Goal: Transaction & Acquisition: Purchase product/service

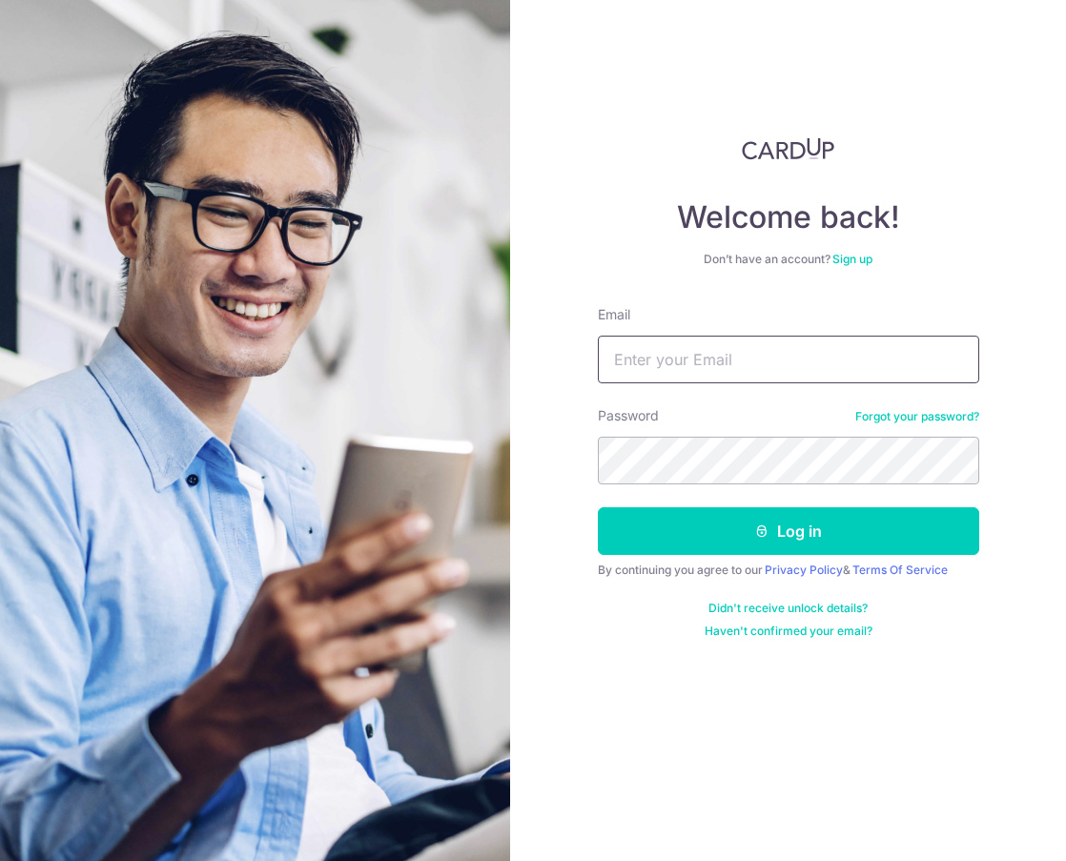
click at [731, 360] on input "Email" at bounding box center [788, 360] width 381 height 48
type input "[EMAIL_ADDRESS][DOMAIN_NAME]"
click at [655, 356] on input "[EMAIL_ADDRESS][DOMAIN_NAME]" at bounding box center [788, 360] width 381 height 48
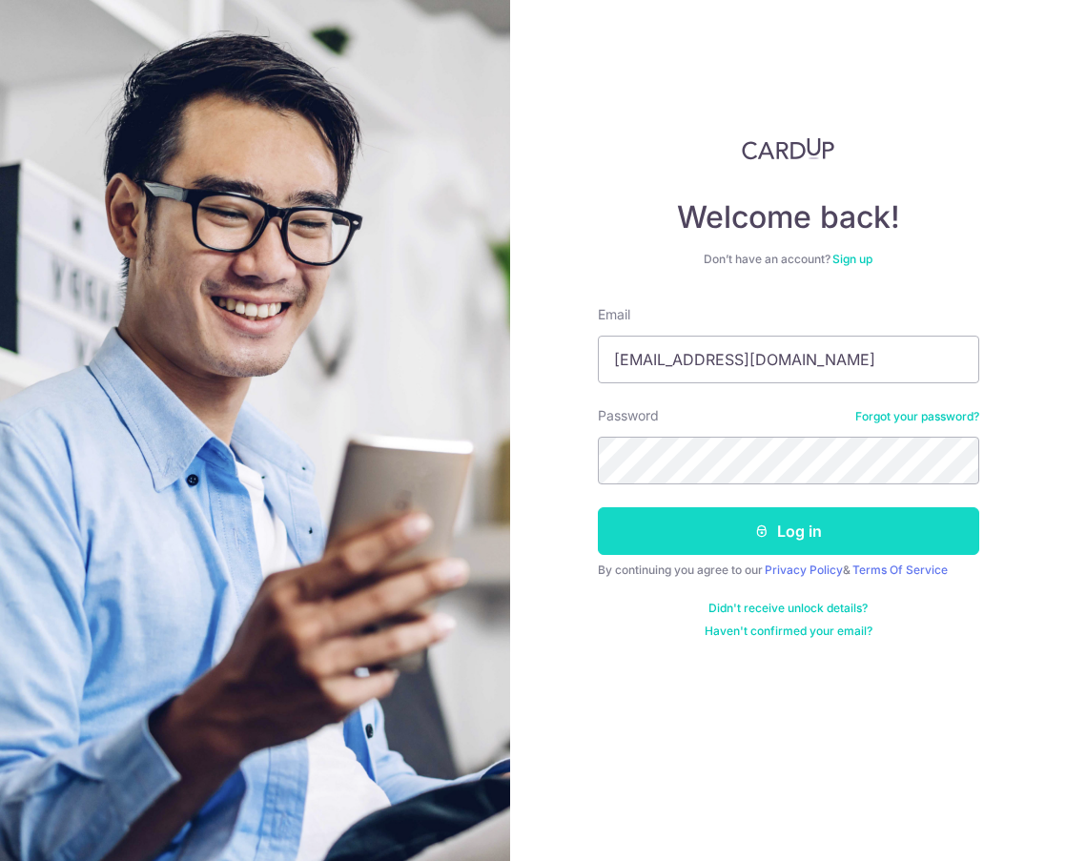
click at [848, 536] on button "Log in" at bounding box center [788, 531] width 381 height 48
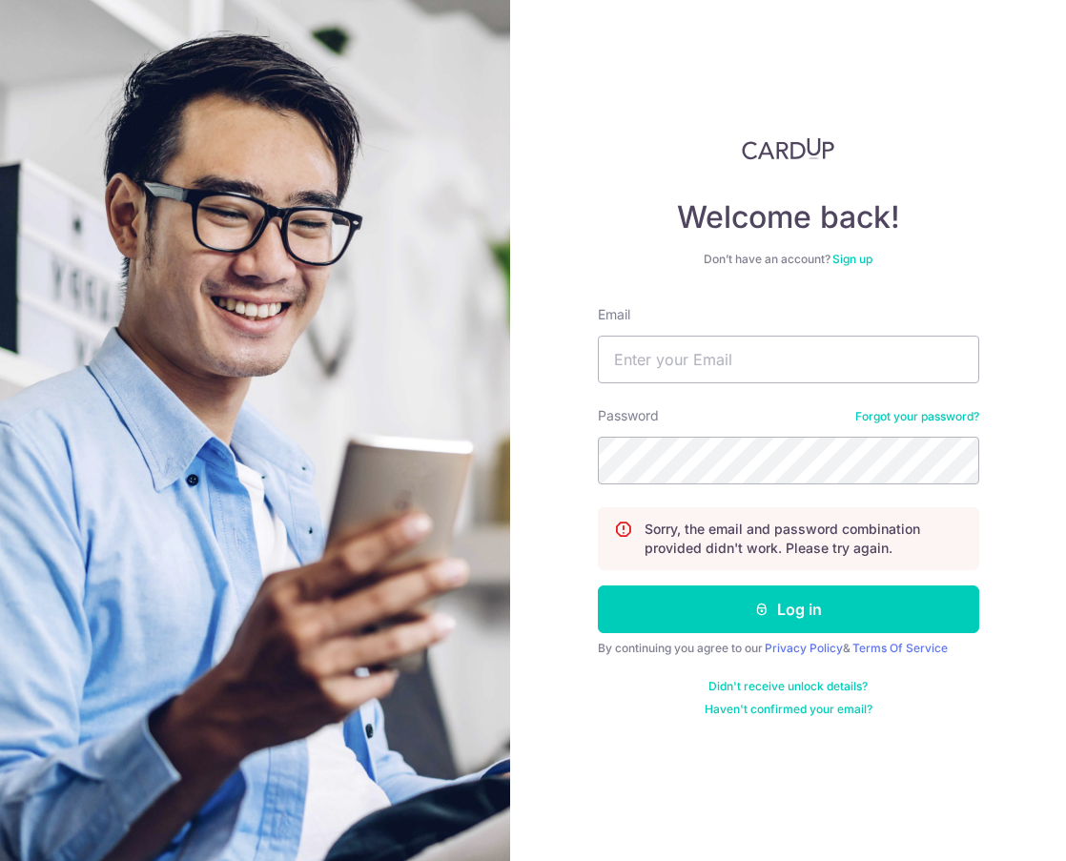
click at [79, 433] on img at bounding box center [255, 488] width 687 height 976
click at [694, 357] on input "Email" at bounding box center [788, 360] width 381 height 48
type input "[EMAIL_ADDRESS][DOMAIN_NAME]"
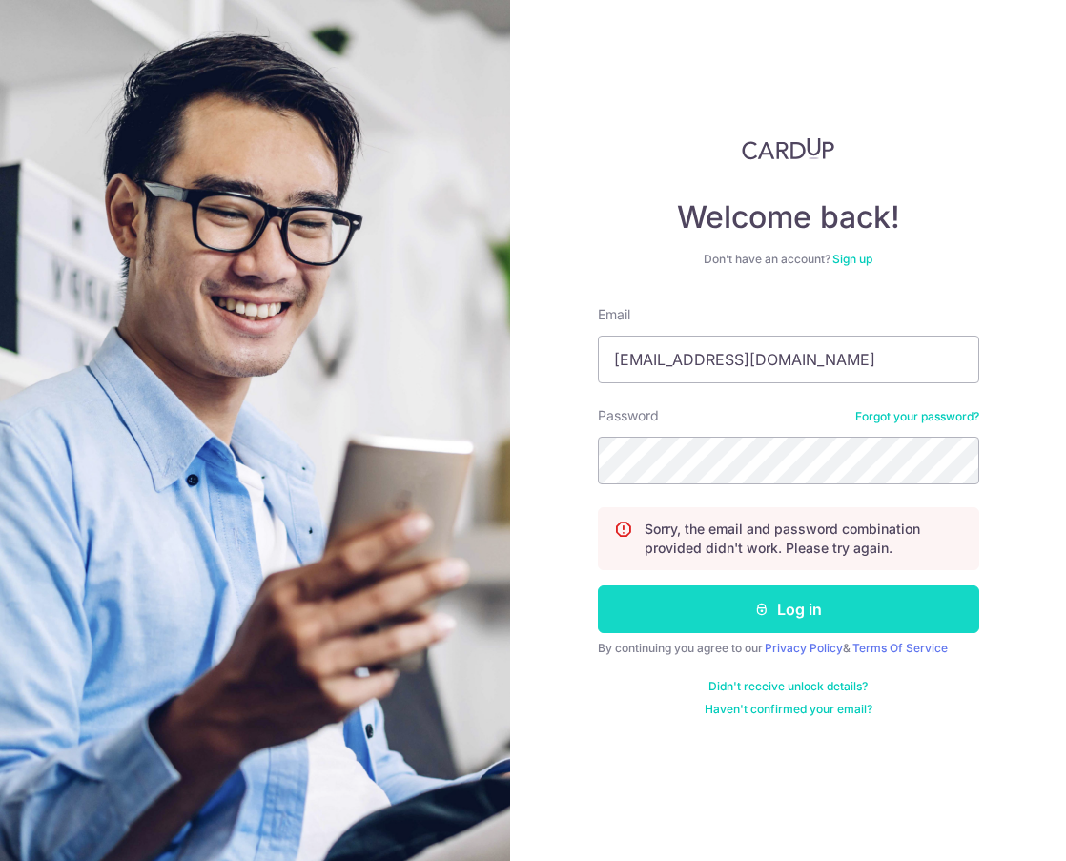
click at [772, 610] on button "Log in" at bounding box center [788, 609] width 381 height 48
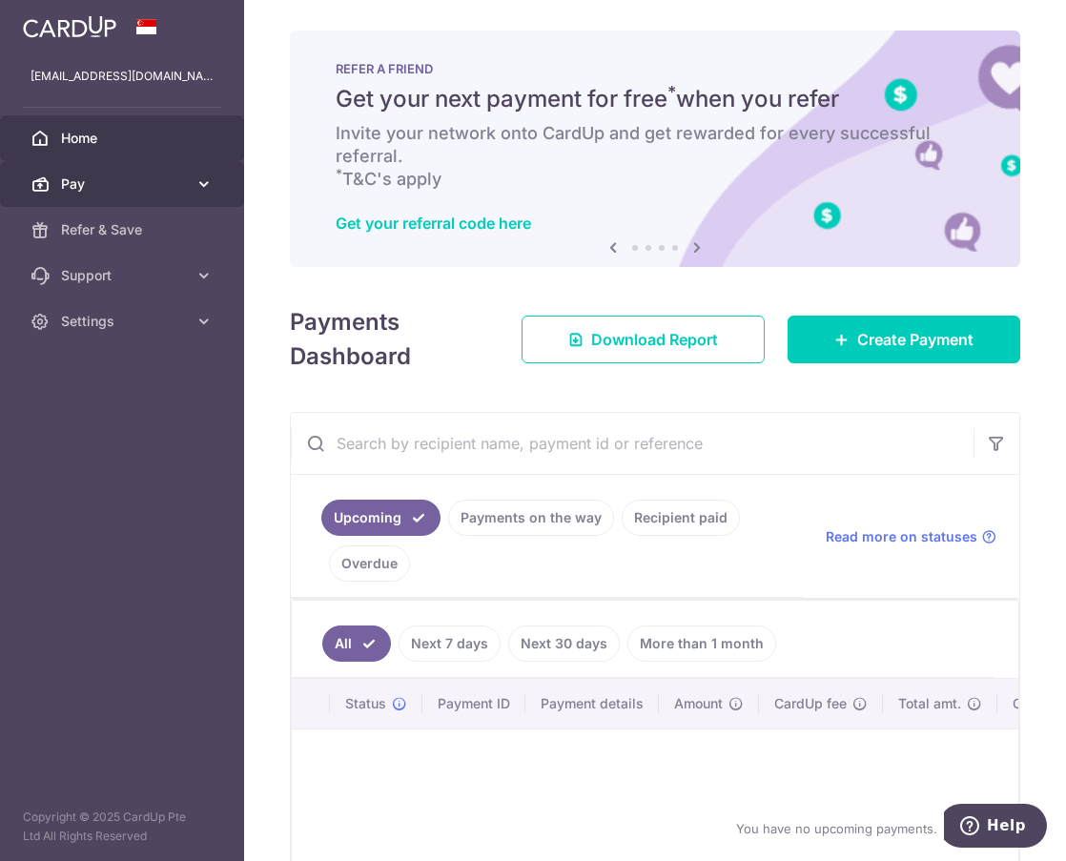
click at [195, 181] on icon at bounding box center [204, 183] width 19 height 19
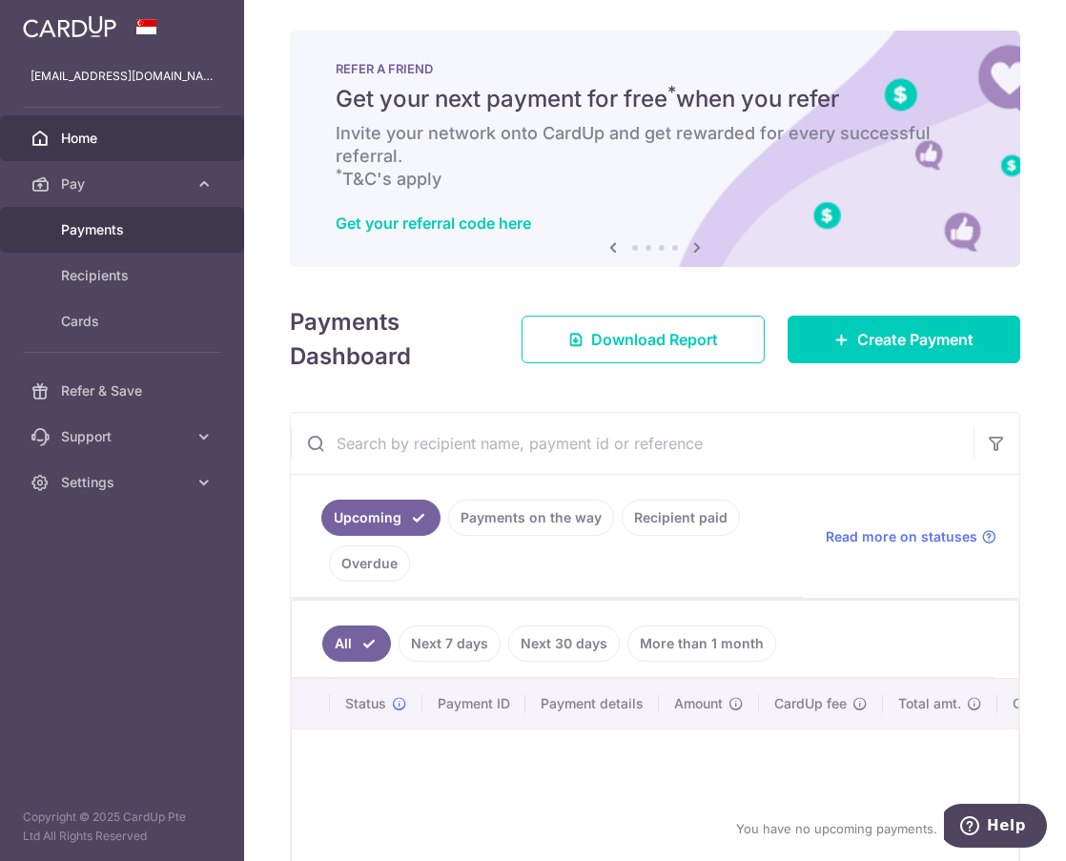
click at [110, 228] on span "Payments" at bounding box center [124, 229] width 126 height 19
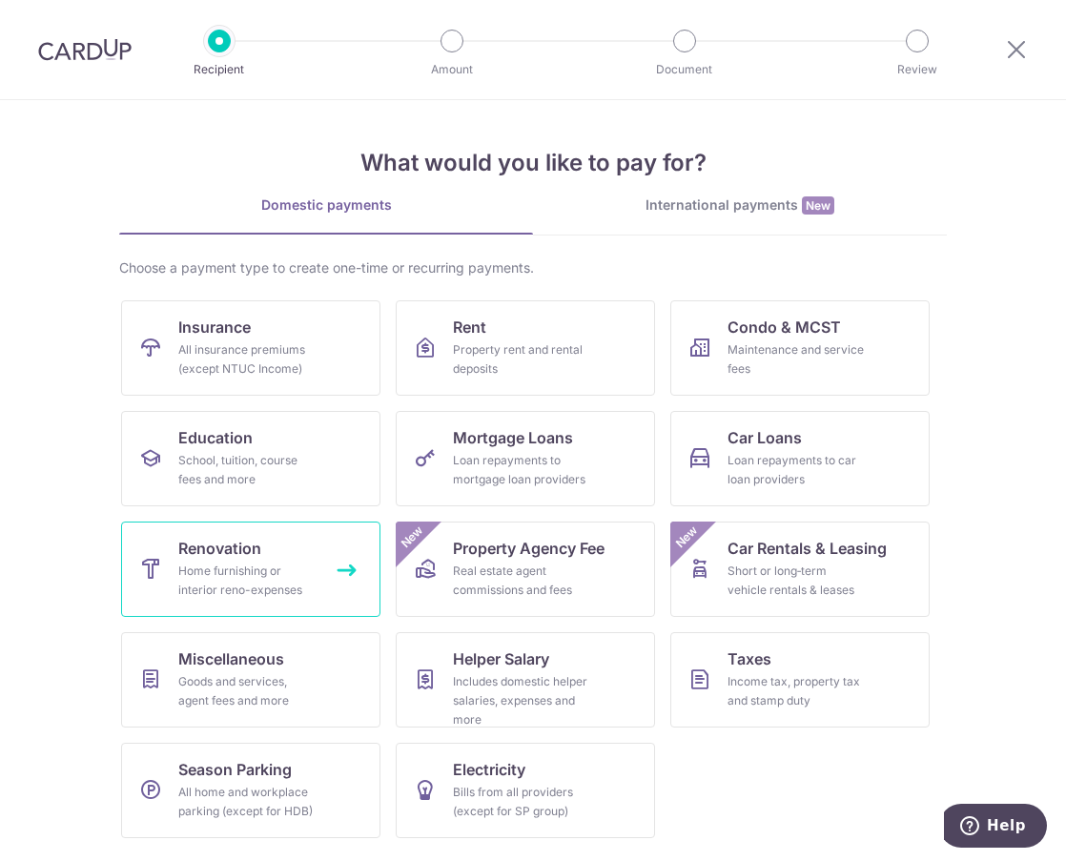
click at [274, 570] on div "Home furnishing or interior reno-expenses" at bounding box center [246, 581] width 137 height 38
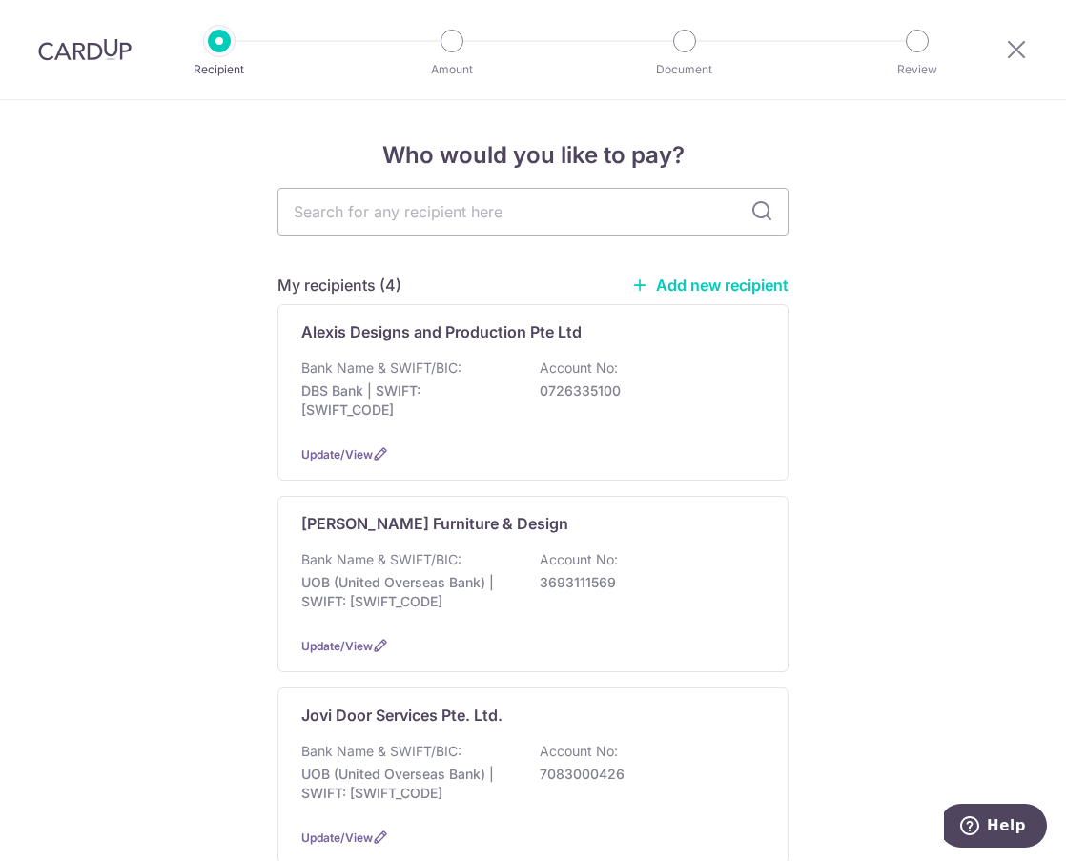
click at [687, 282] on link "Add new recipient" at bounding box center [709, 285] width 157 height 19
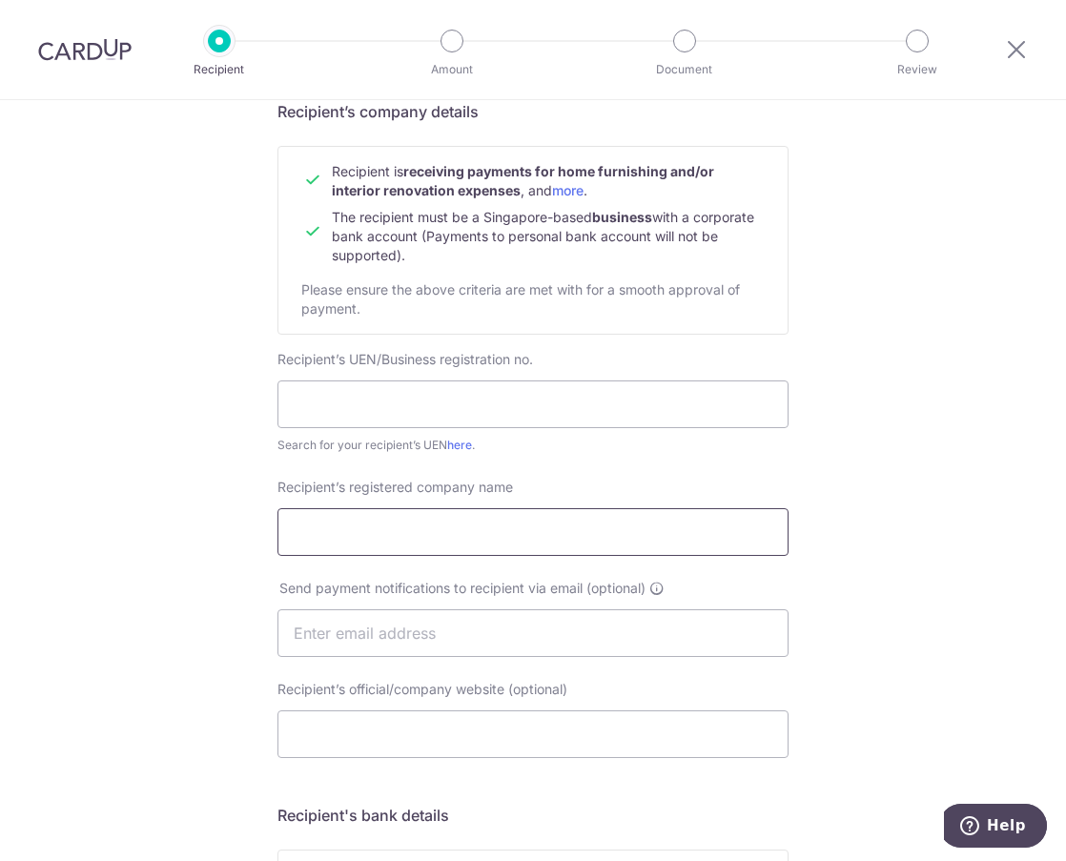
scroll to position [286, 0]
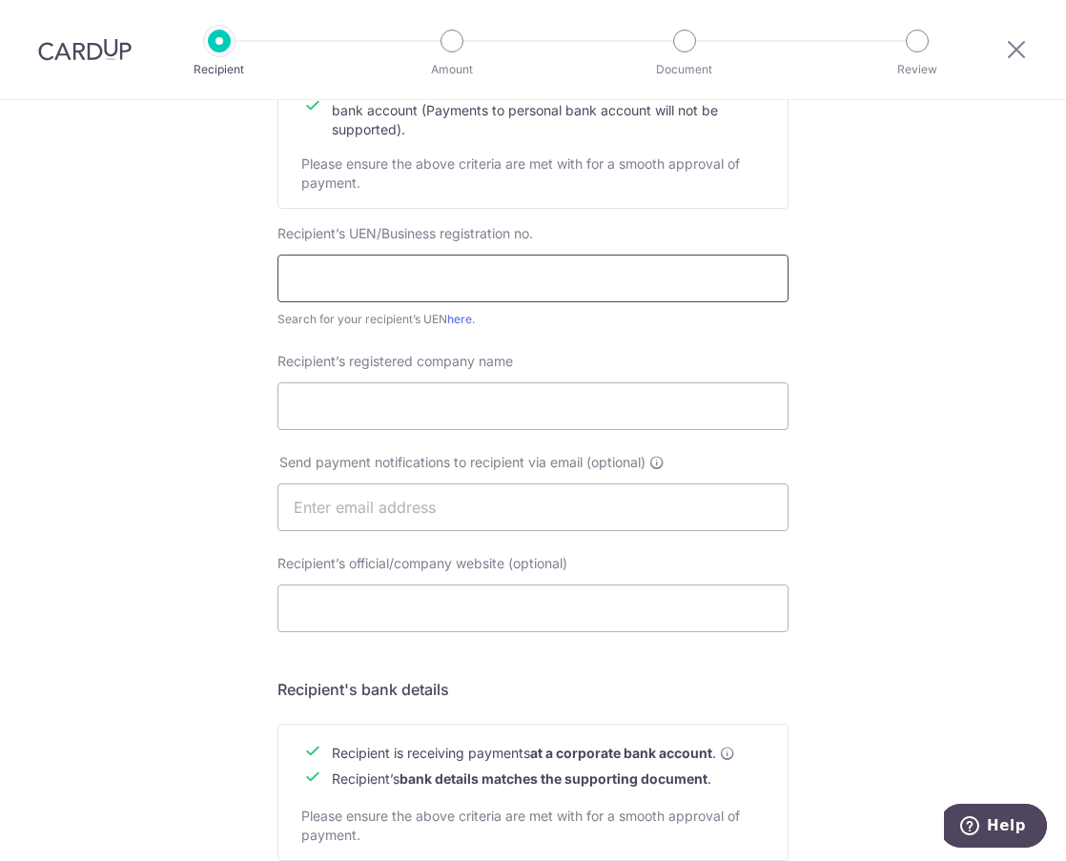
click at [417, 269] on input "text" at bounding box center [532, 279] width 511 height 48
paste input "202203681E"
type input "202203681E"
click at [830, 347] on div "Who would you like to pay? Your recipient does not need a CardUp account to rec…" at bounding box center [533, 531] width 1066 height 1434
click at [486, 415] on input "Recipient’s registered company name" at bounding box center [532, 406] width 511 height 48
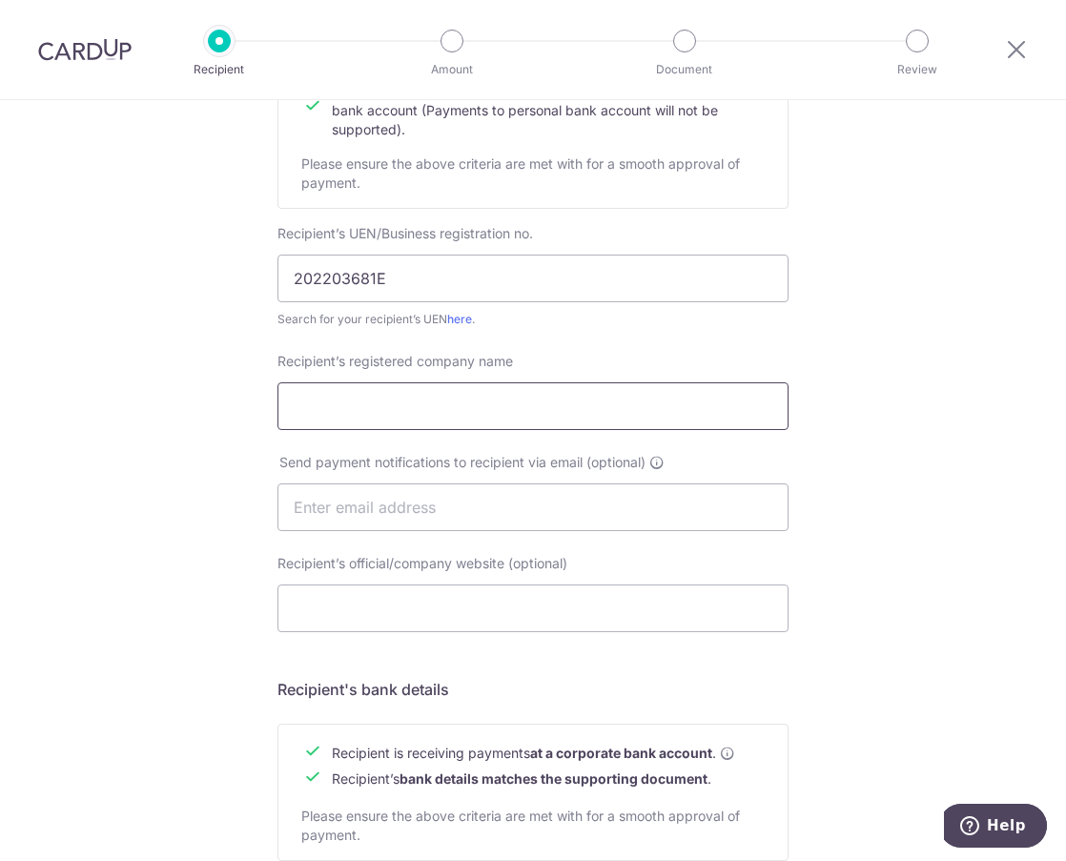
paste input "Space Interior Consultancy Pte. Ltd."
type input "Space Interior Consultancy Pte. Ltd."
click at [229, 462] on div "Who would you like to pay? Your recipient does not need a CardUp account to rec…" at bounding box center [533, 531] width 1066 height 1434
click at [354, 498] on input "text" at bounding box center [532, 507] width 511 height 48
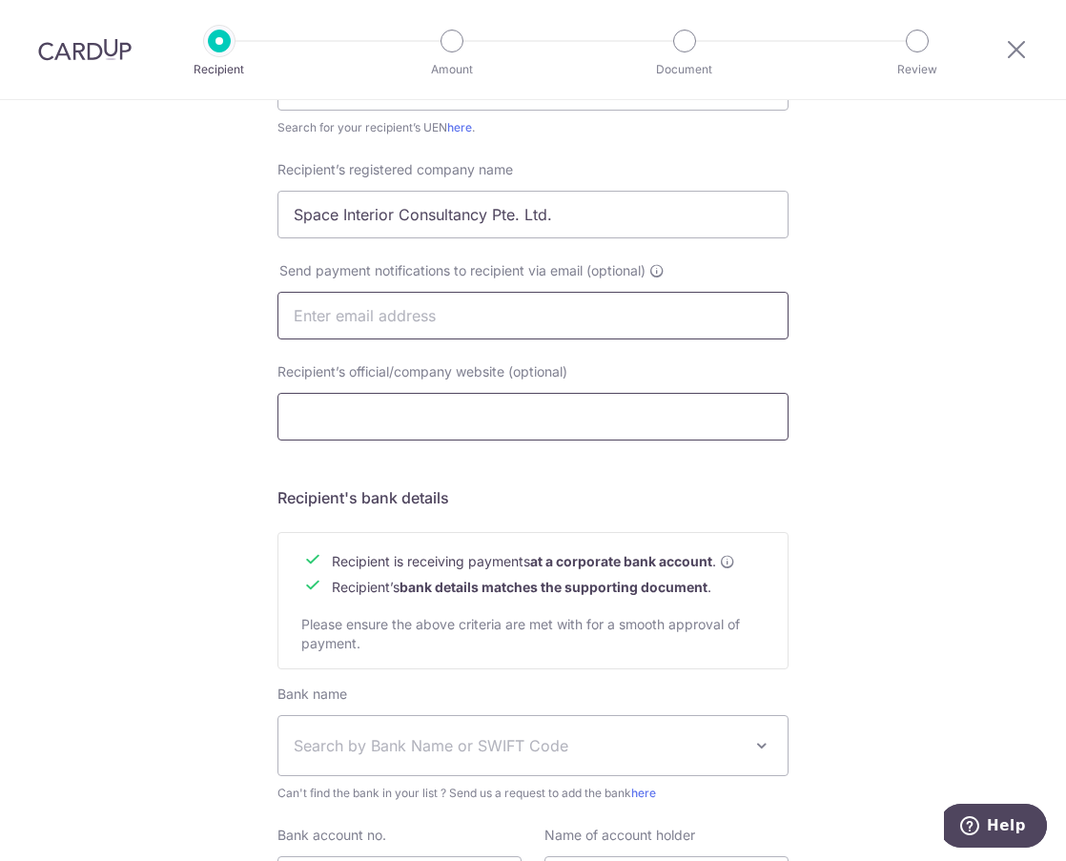
scroll to position [572, 0]
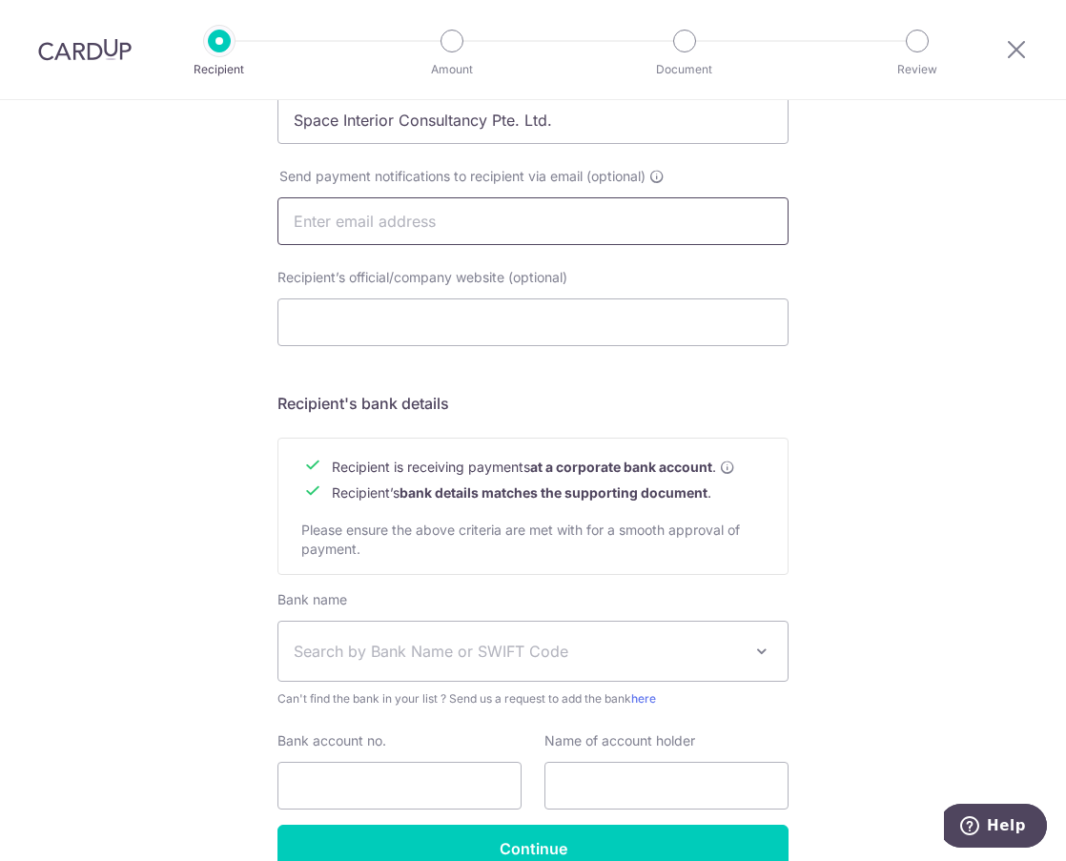
click at [371, 213] on input "text" at bounding box center [532, 221] width 511 height 48
type input "spaceinteriorsg@gmail.com"
click at [839, 361] on div "Who would you like to pay? Your recipient does not need a CardUp account to rec…" at bounding box center [533, 245] width 1066 height 1434
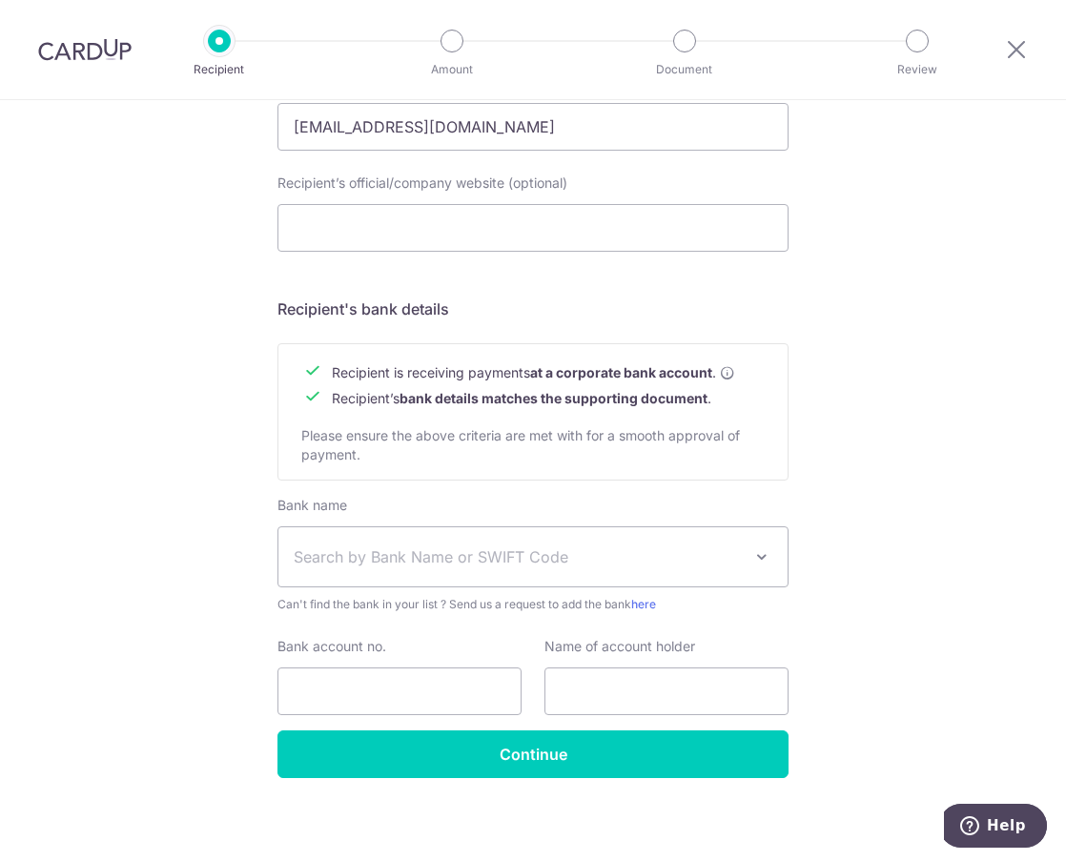
scroll to position [673, 0]
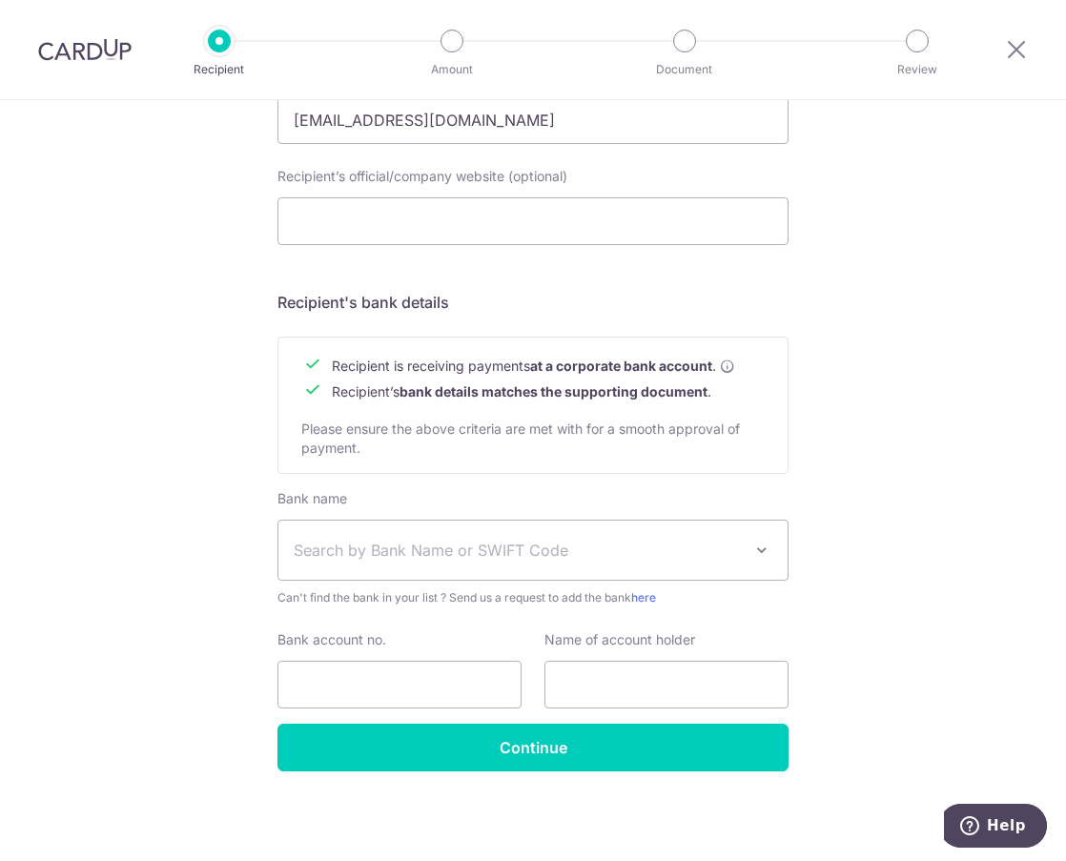
click at [407, 558] on span "Search by Bank Name or SWIFT Code" at bounding box center [518, 550] width 448 height 23
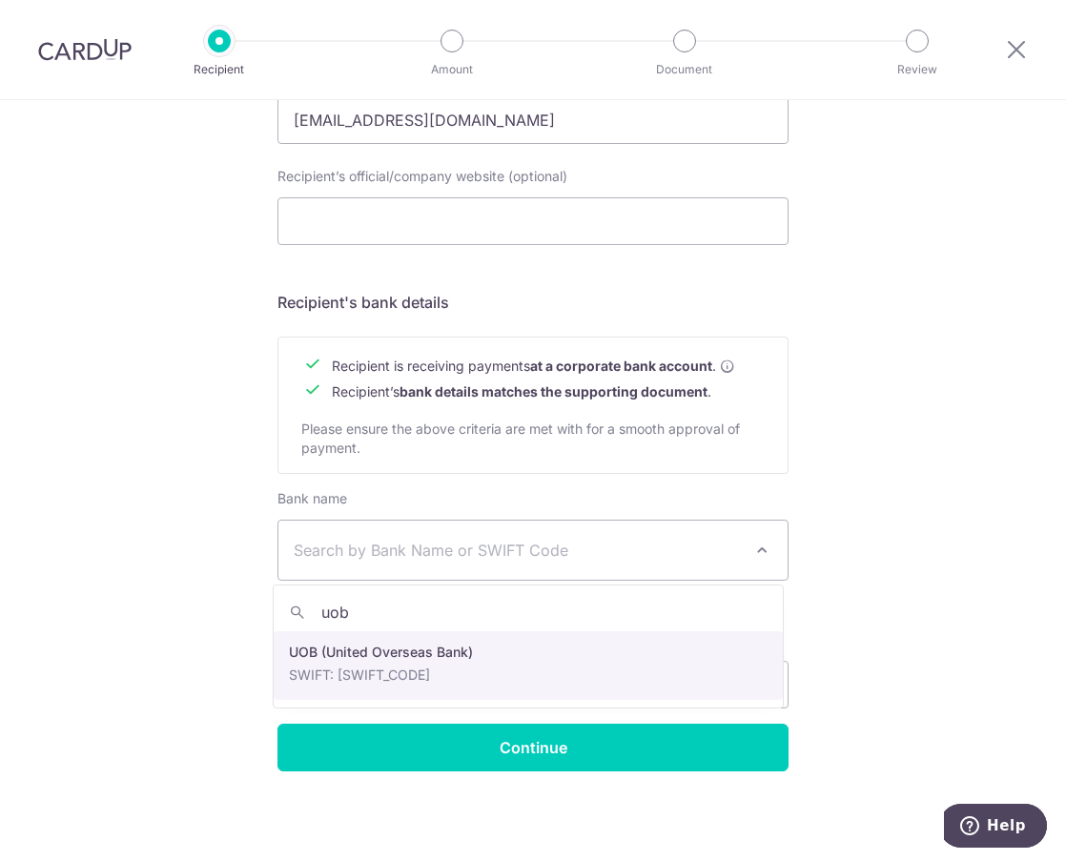
type input "uob"
select select "18"
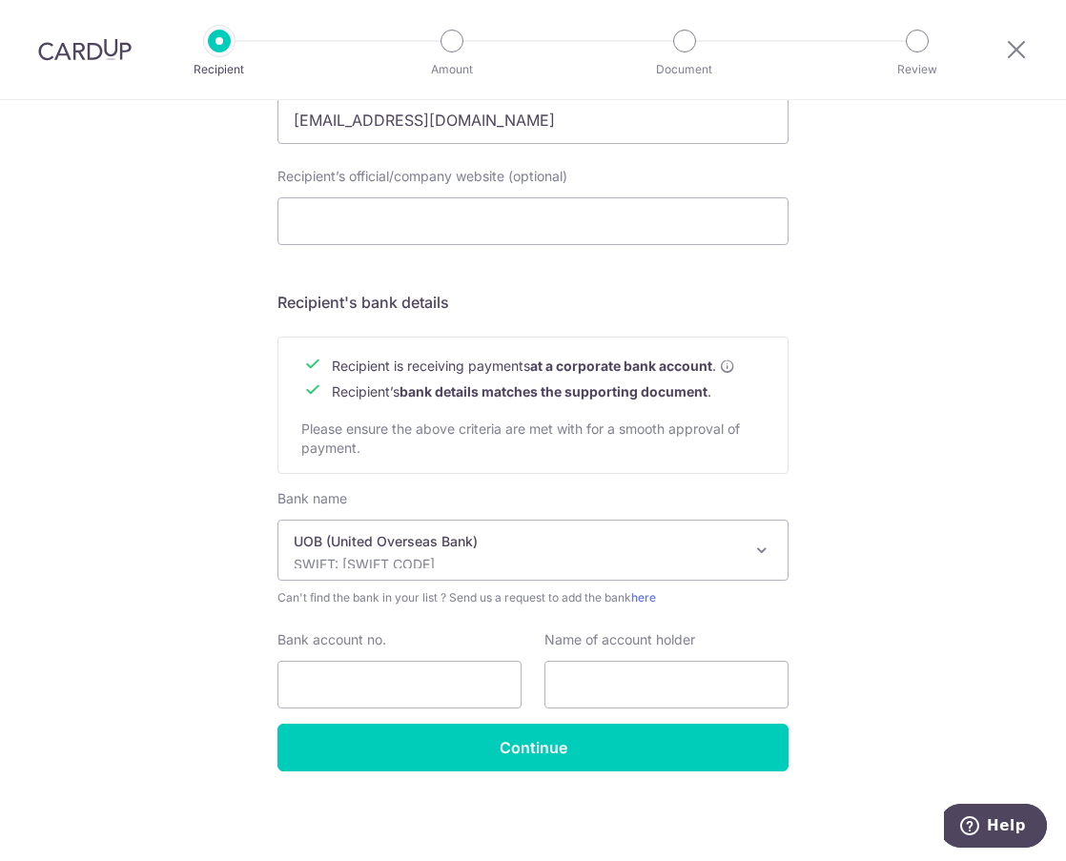
click at [180, 617] on div "Who would you like to pay? Your recipient does not need a CardUp account to rec…" at bounding box center [533, 144] width 1066 height 1434
click at [349, 692] on input "Bank account no." at bounding box center [399, 685] width 244 height 48
paste input "769 306 802 2"
click at [323, 685] on input "769 306 802 2" at bounding box center [399, 685] width 244 height 48
type input "7693068022"
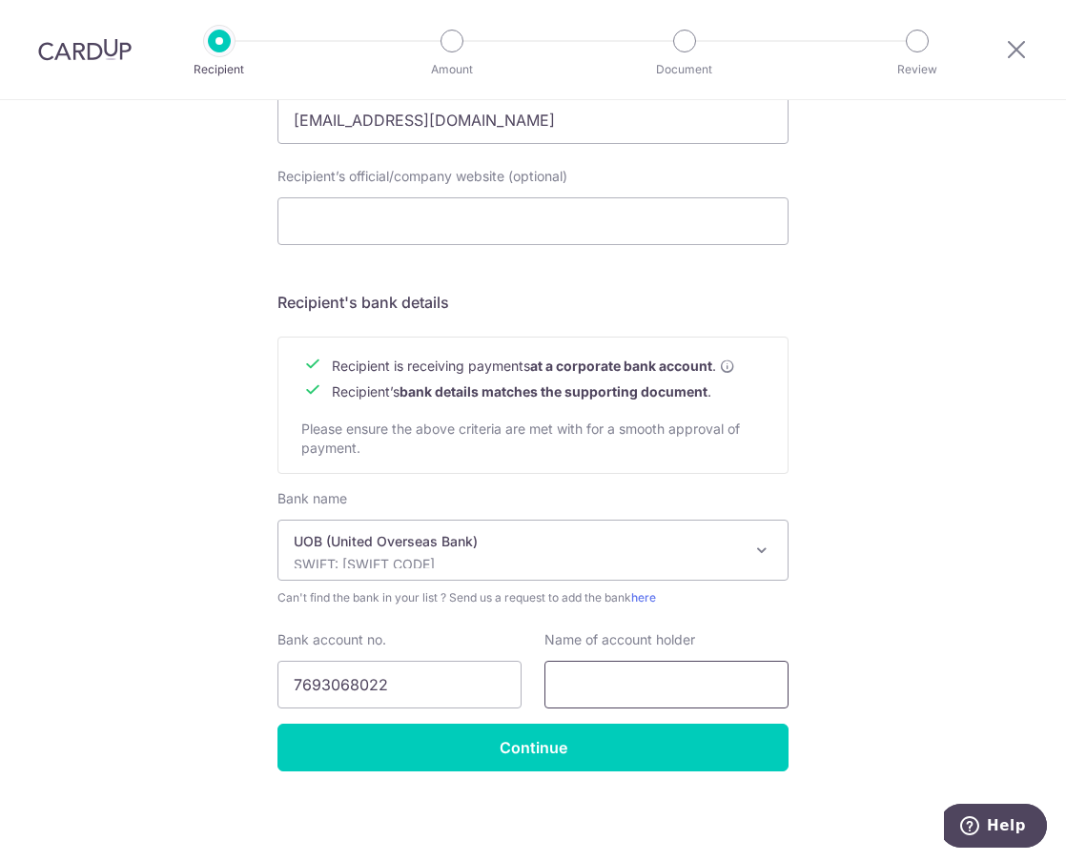
click at [607, 687] on input "text" at bounding box center [666, 685] width 244 height 48
click at [569, 679] on input "text" at bounding box center [666, 685] width 244 height 48
paste input "Space Interior Consultancy Pte. Ltd."
type input "Space Interior Consultancy Pte. Ltd."
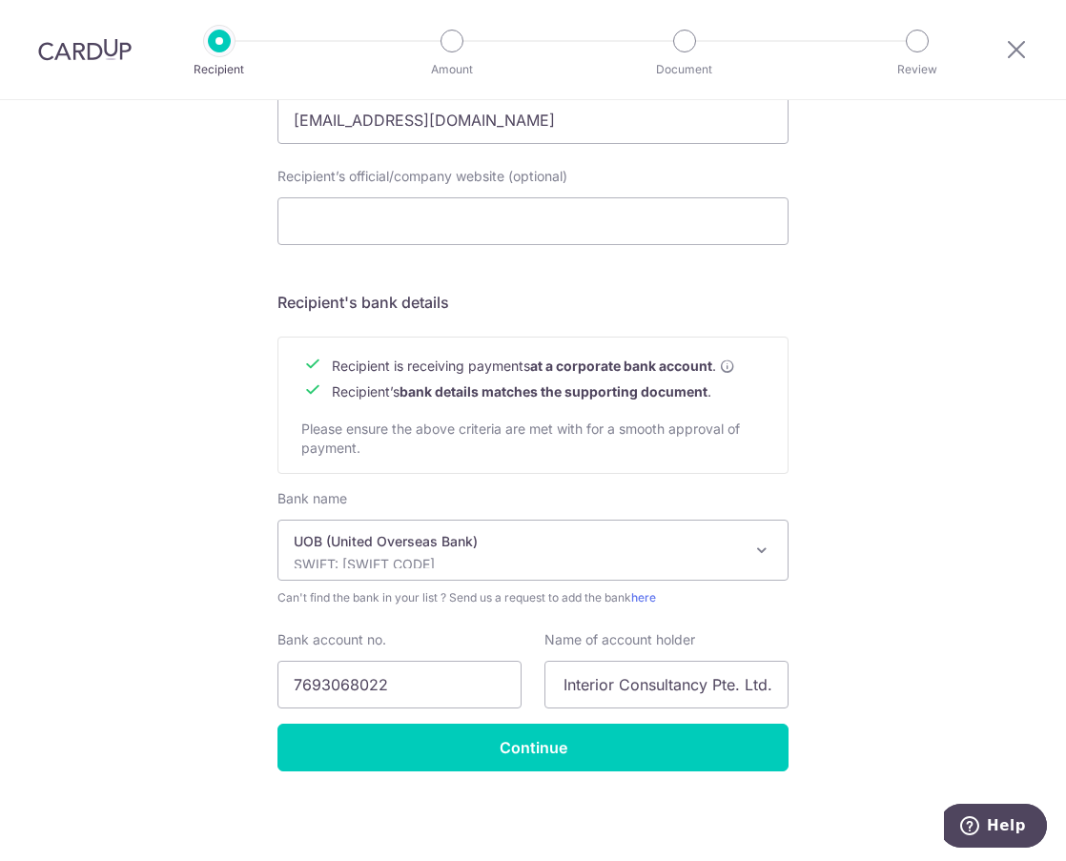
click at [908, 606] on div "Who would you like to pay? Your recipient does not need a CardUp account to rec…" at bounding box center [533, 144] width 1066 height 1434
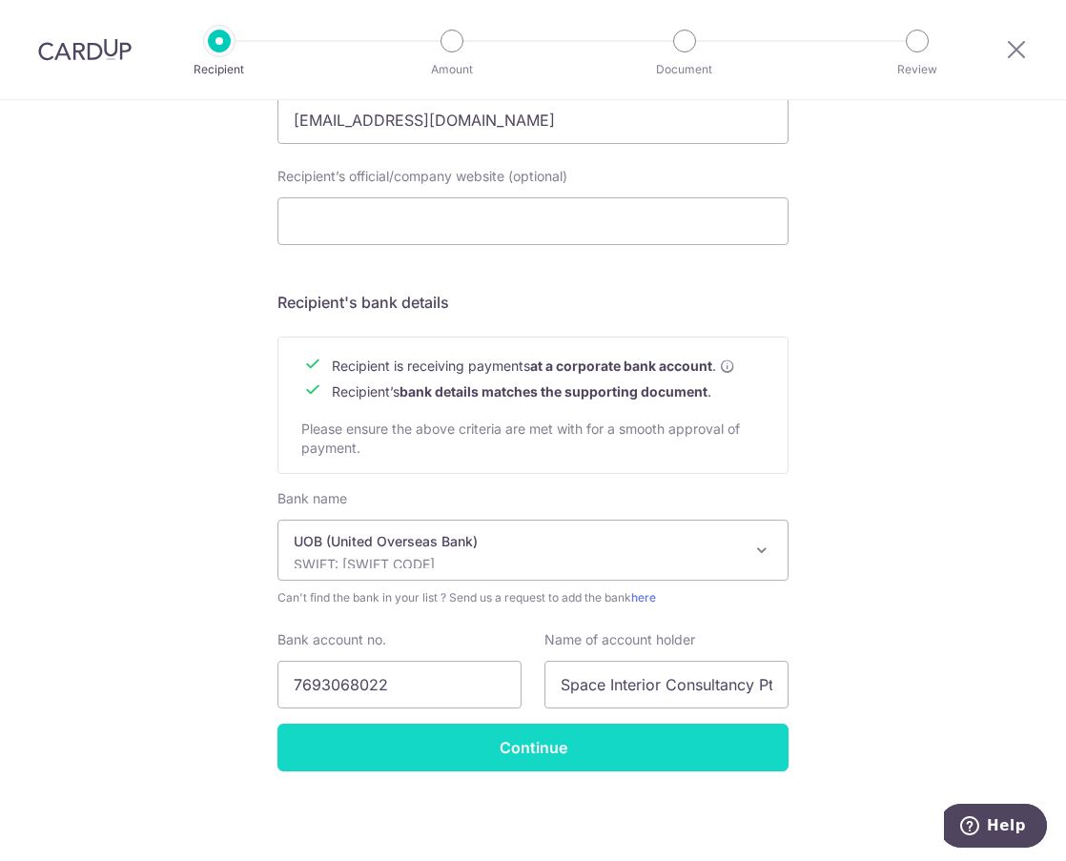
click at [474, 753] on input "Continue" at bounding box center [532, 748] width 511 height 48
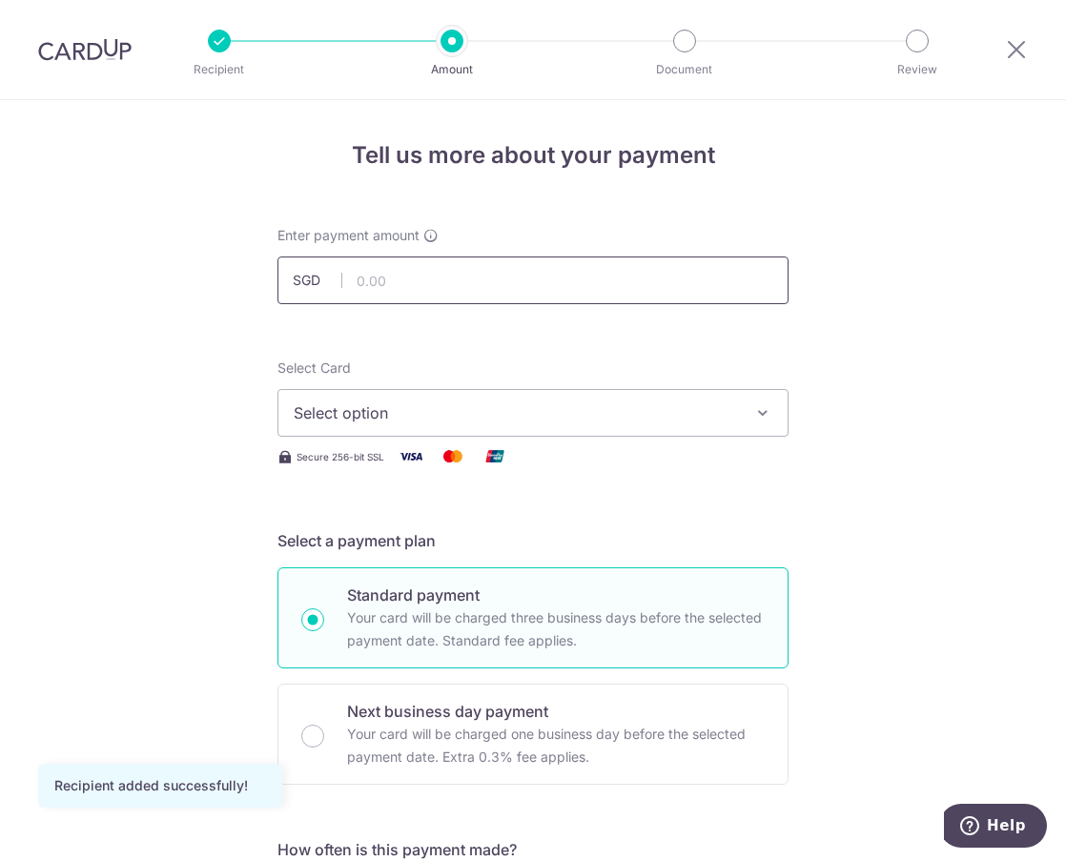
click at [409, 281] on input "text" at bounding box center [532, 280] width 511 height 48
click at [398, 286] on input "text" at bounding box center [532, 280] width 511 height 48
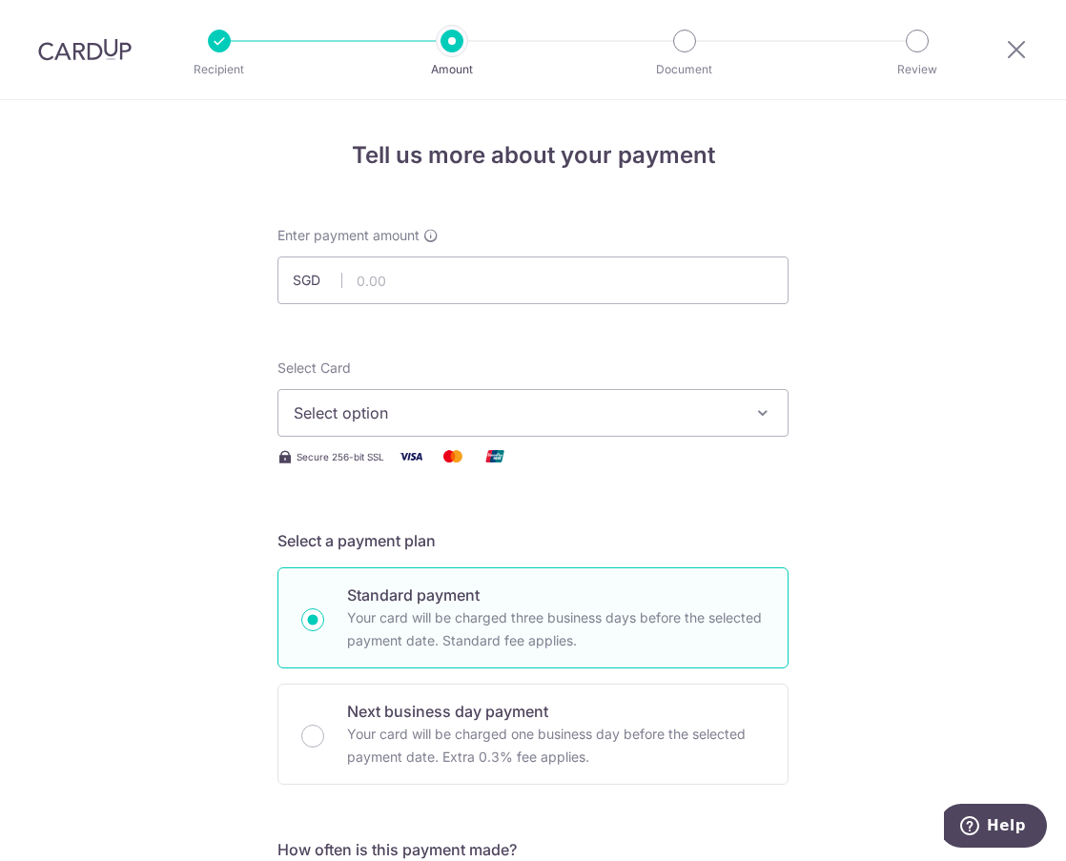
drag, startPoint x: 26, startPoint y: 172, endPoint x: 60, endPoint y: 164, distance: 35.2
click at [510, 274] on input "text" at bounding box center [532, 280] width 511 height 48
drag, startPoint x: 38, startPoint y: 351, endPoint x: 71, endPoint y: 337, distance: 35.4
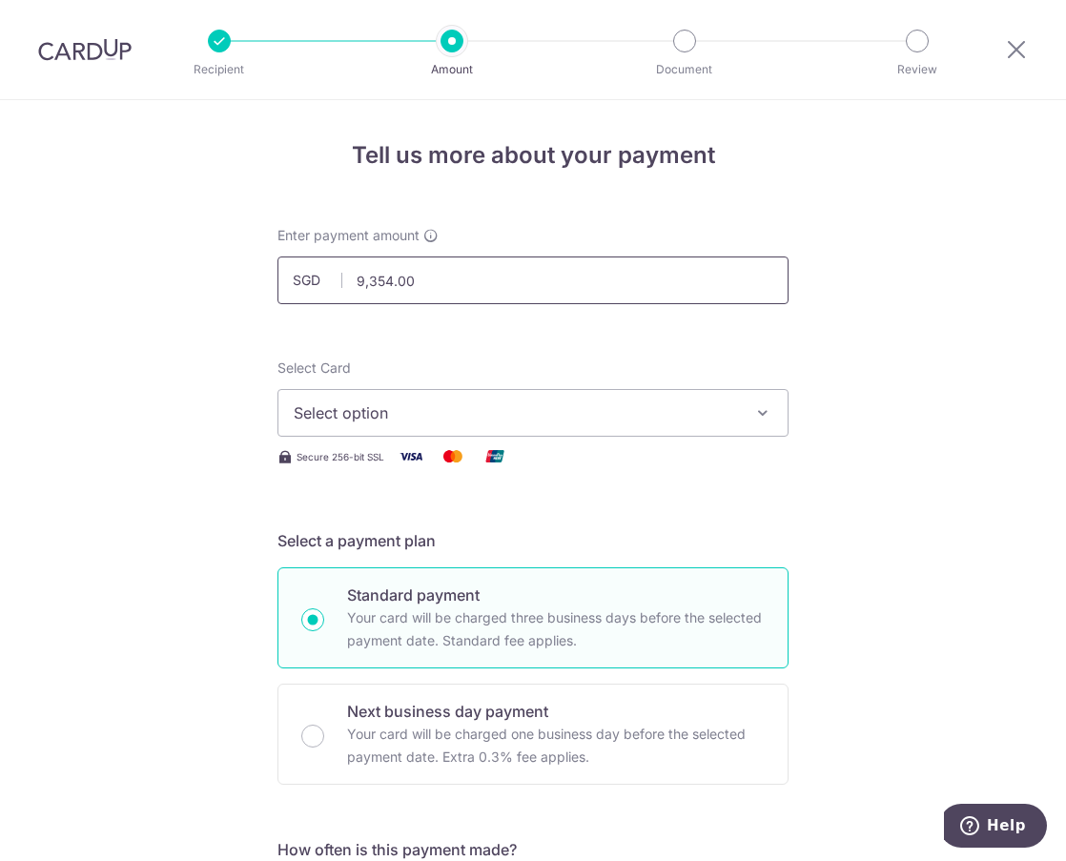
click at [394, 278] on input "9,354.00" at bounding box center [532, 280] width 511 height 48
type input "9,354.12"
drag, startPoint x: 364, startPoint y: 327, endPoint x: 331, endPoint y: 365, distance: 50.7
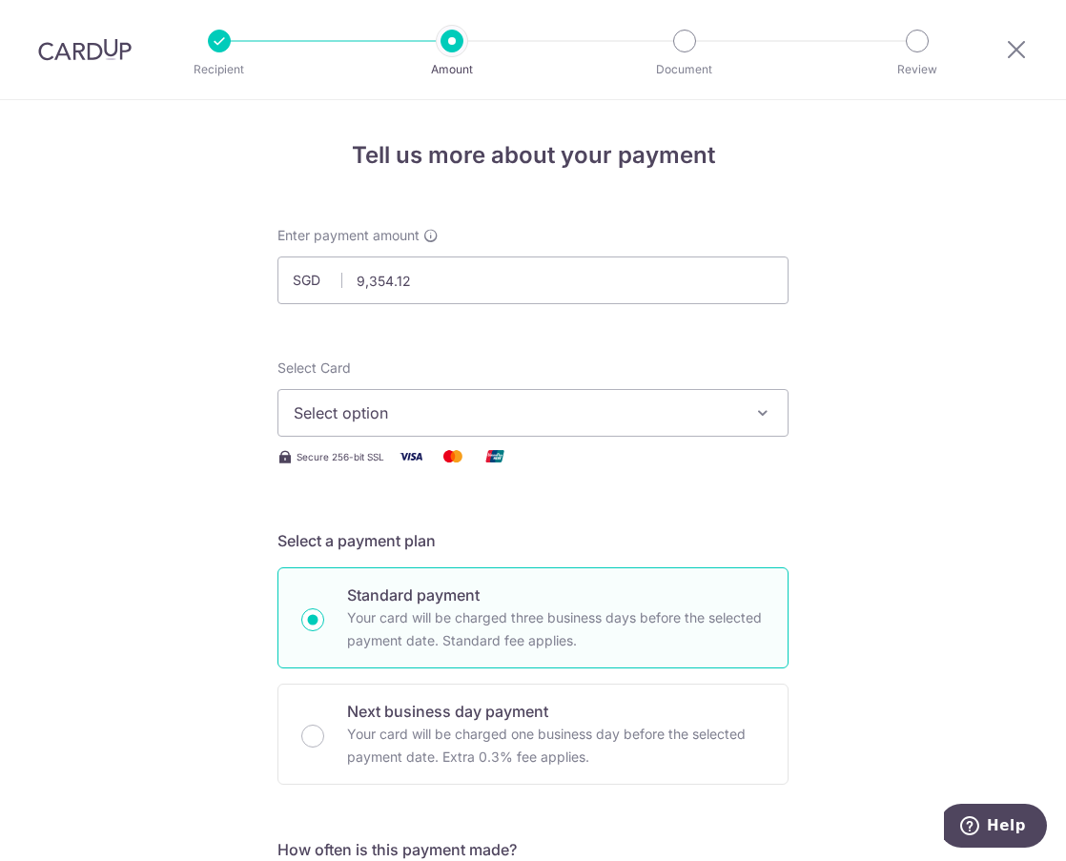
click at [337, 411] on span "Select option" at bounding box center [516, 412] width 444 height 23
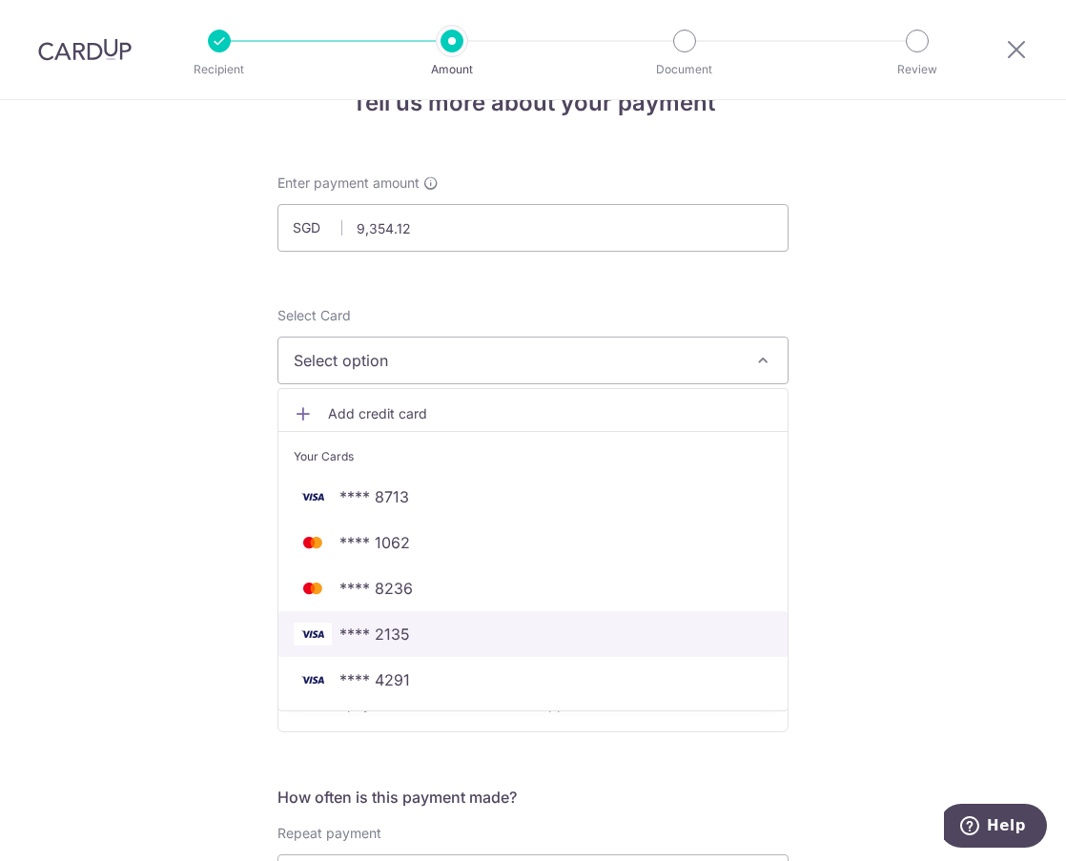
scroll to position [95, 0]
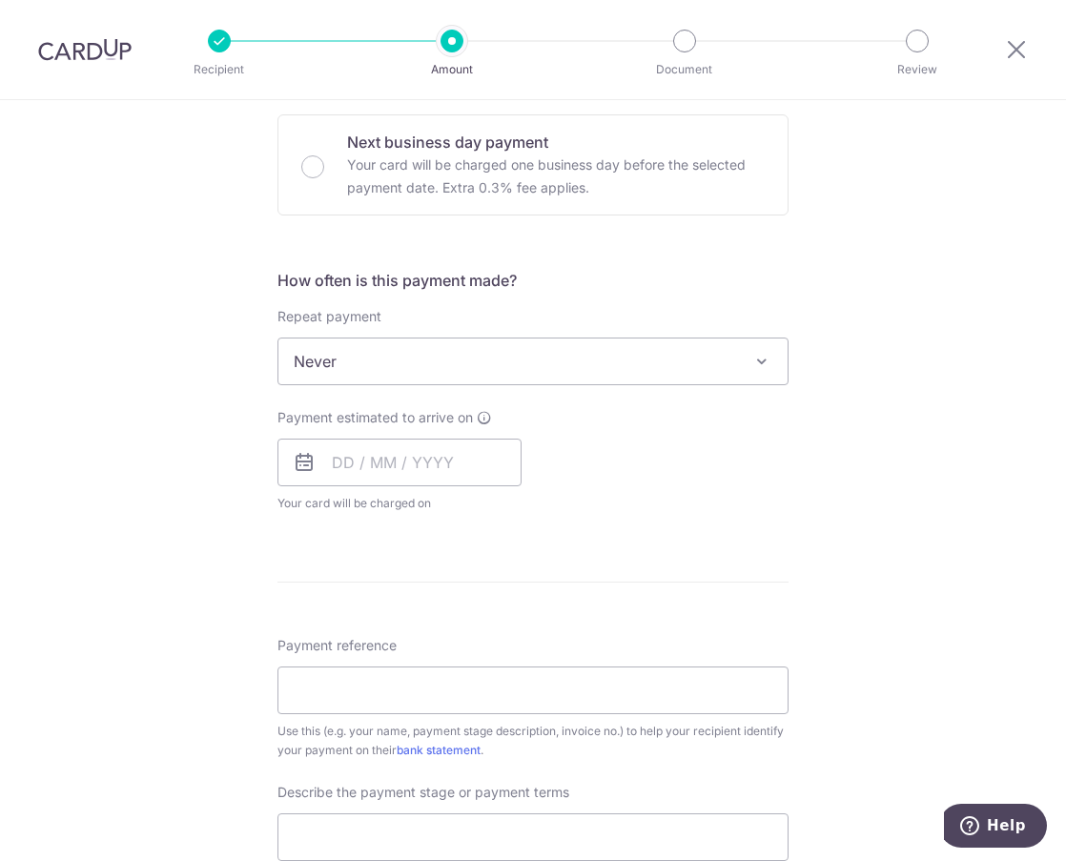
scroll to position [572, 0]
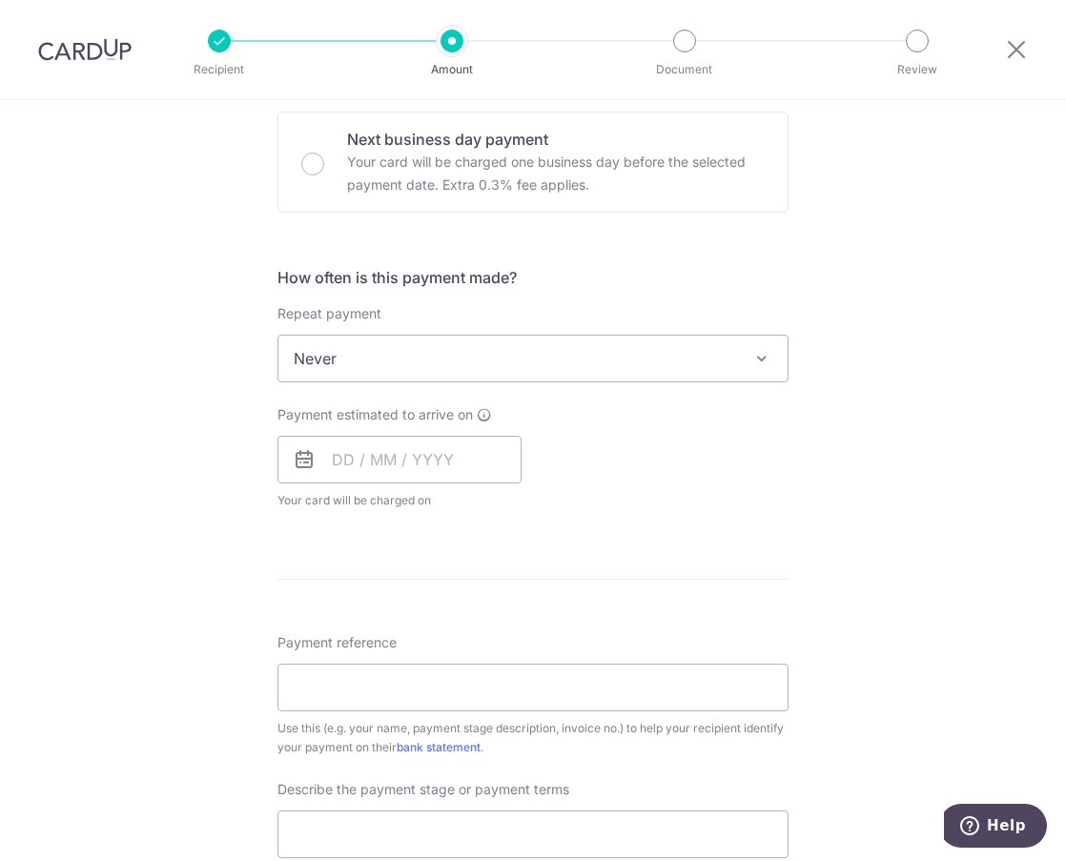
click at [69, 466] on div "Tell us more about your payment Enter payment amount SGD 9,354.12 9354.12 Recip…" at bounding box center [533, 454] width 1066 height 1853
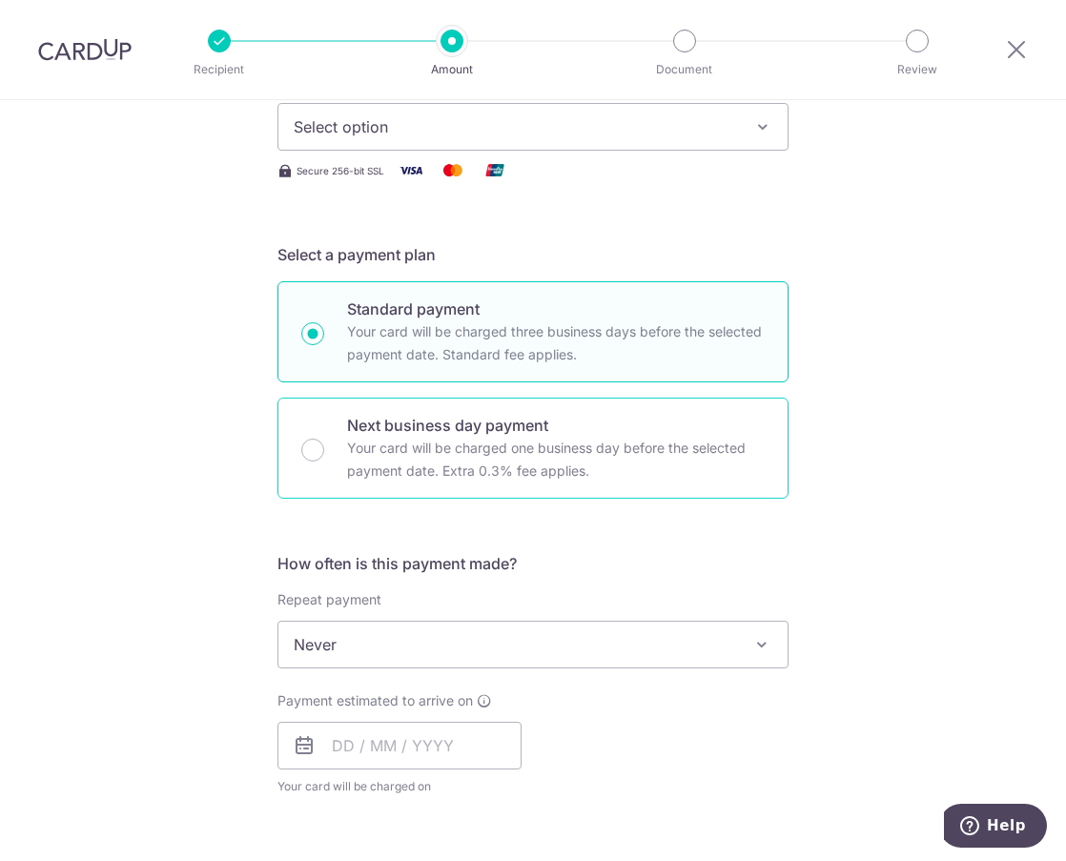
drag, startPoint x: 396, startPoint y: 430, endPoint x: 381, endPoint y: 417, distance: 19.6
click at [394, 430] on p "Next business day payment" at bounding box center [556, 425] width 418 height 23
radio input "false"
radio input "true"
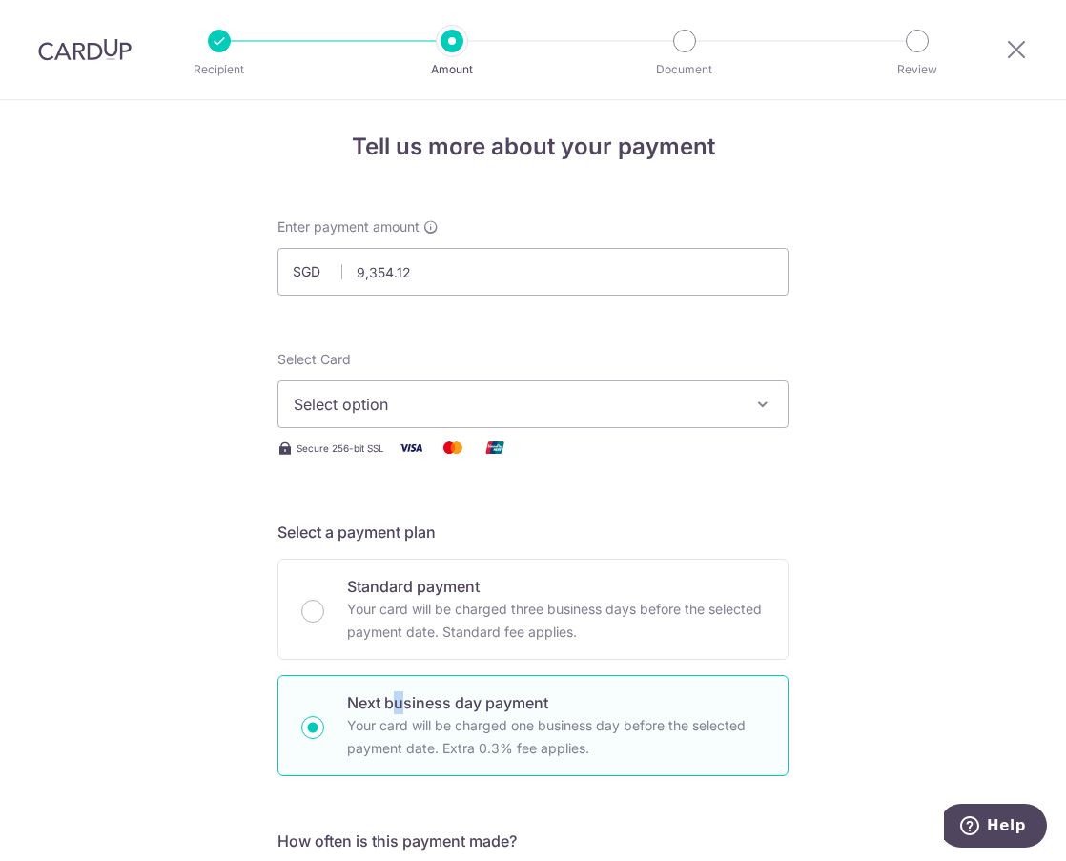
scroll to position [0, 0]
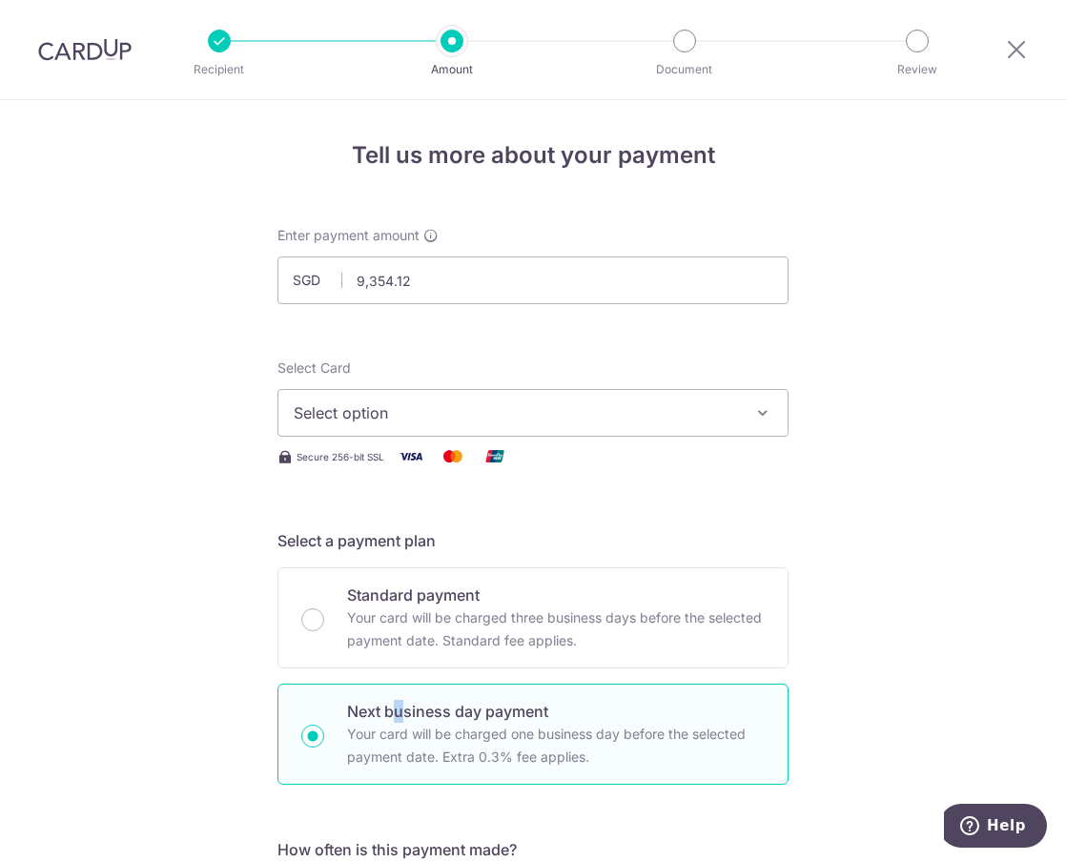
click at [394, 412] on span "Select option" at bounding box center [516, 412] width 444 height 23
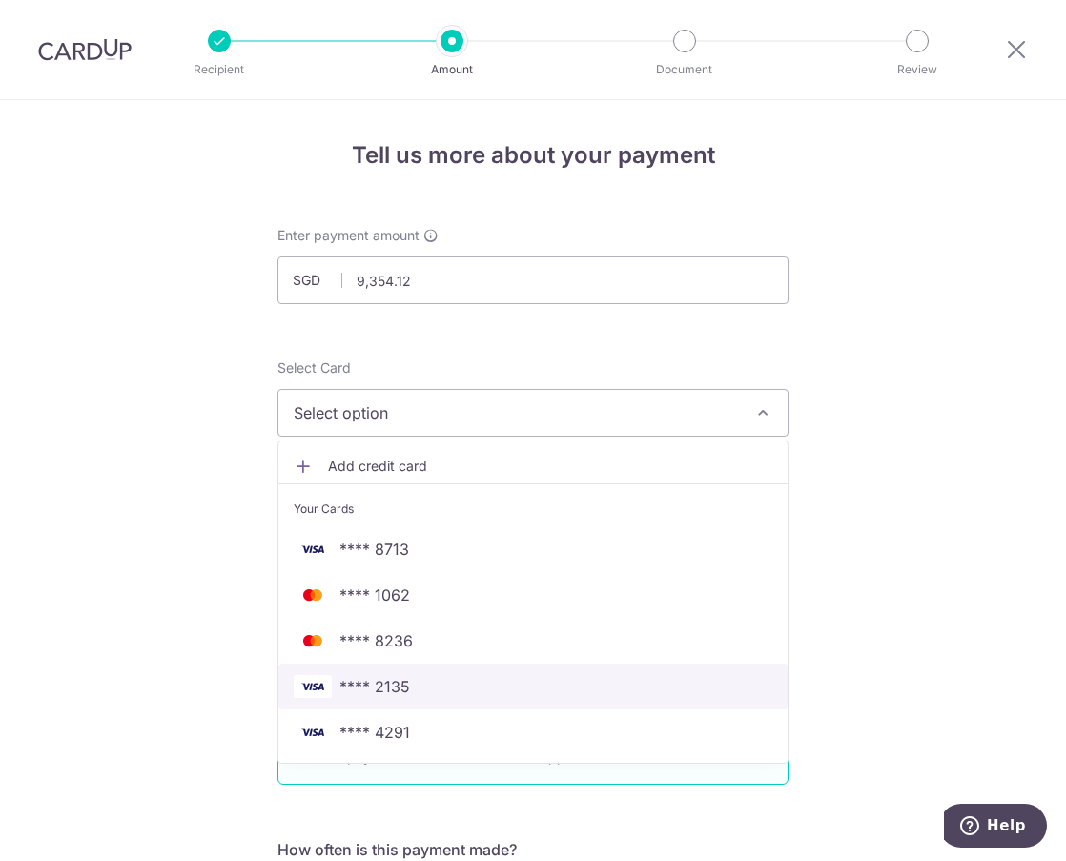
click at [430, 679] on span "**** 2135" at bounding box center [533, 686] width 479 height 23
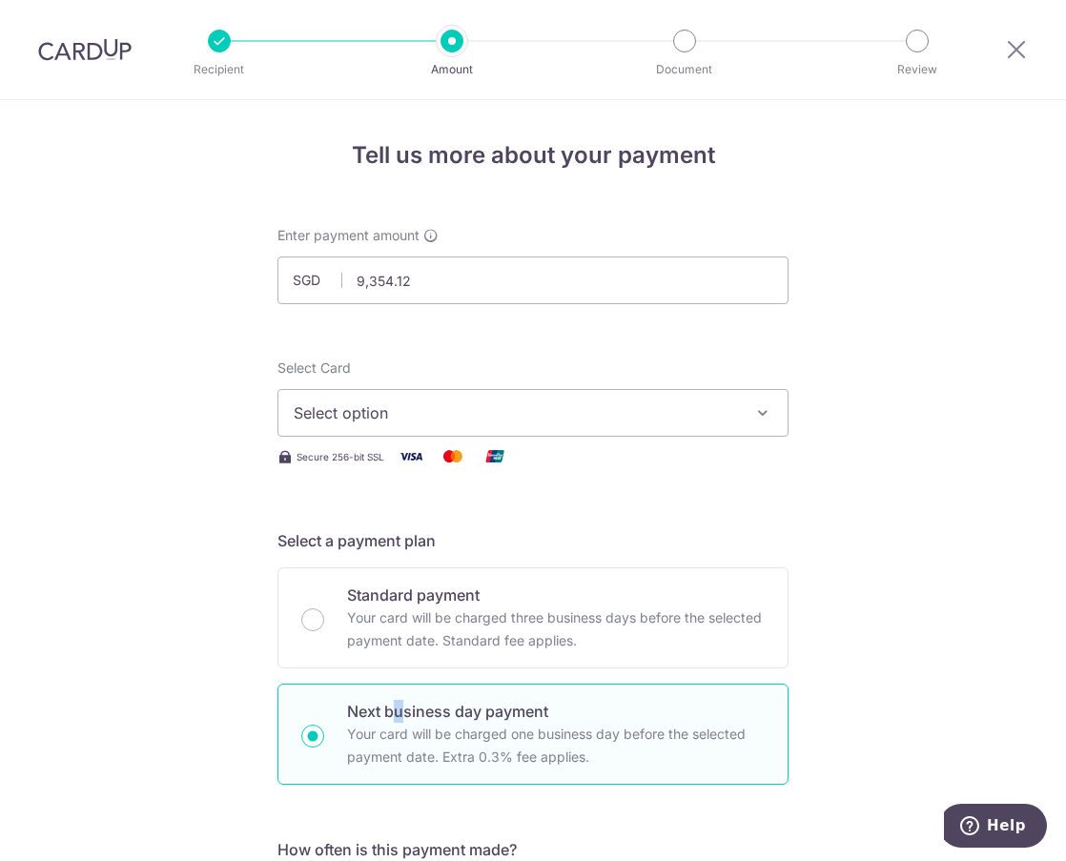
click at [583, 392] on button "Select option" at bounding box center [532, 413] width 511 height 48
click at [753, 409] on icon "button" at bounding box center [762, 412] width 19 height 19
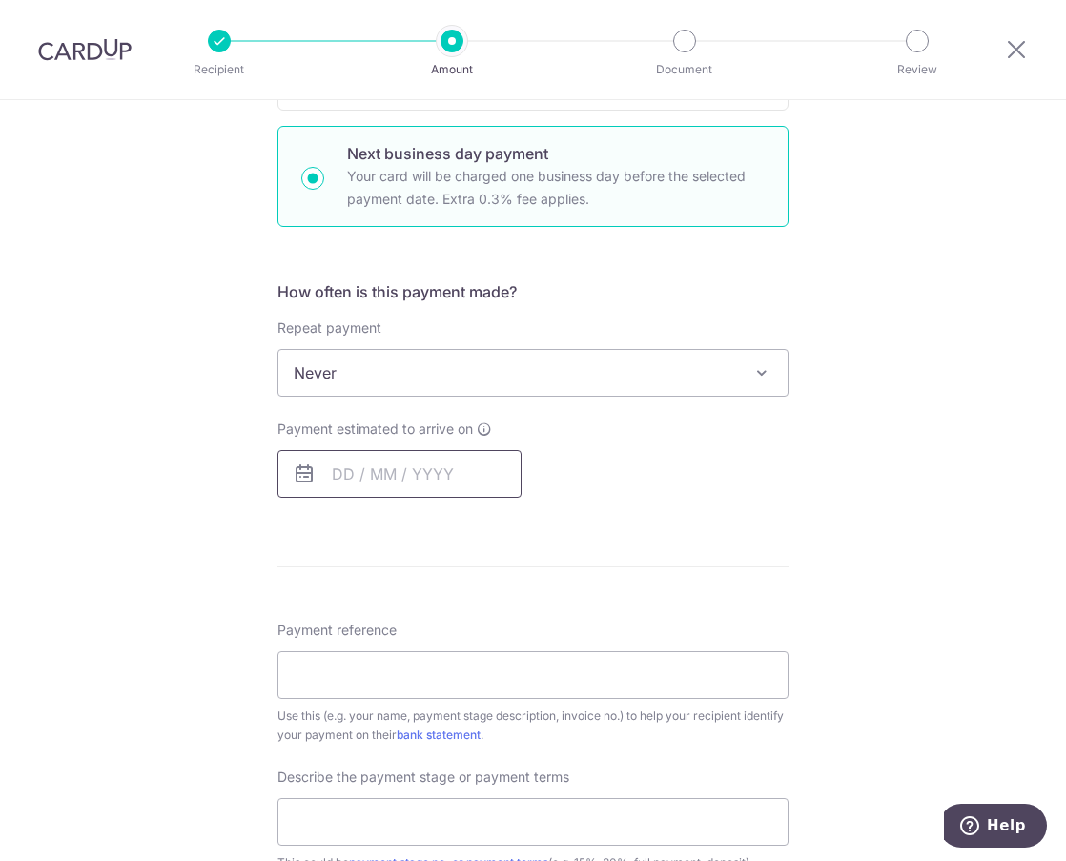
scroll to position [667, 0]
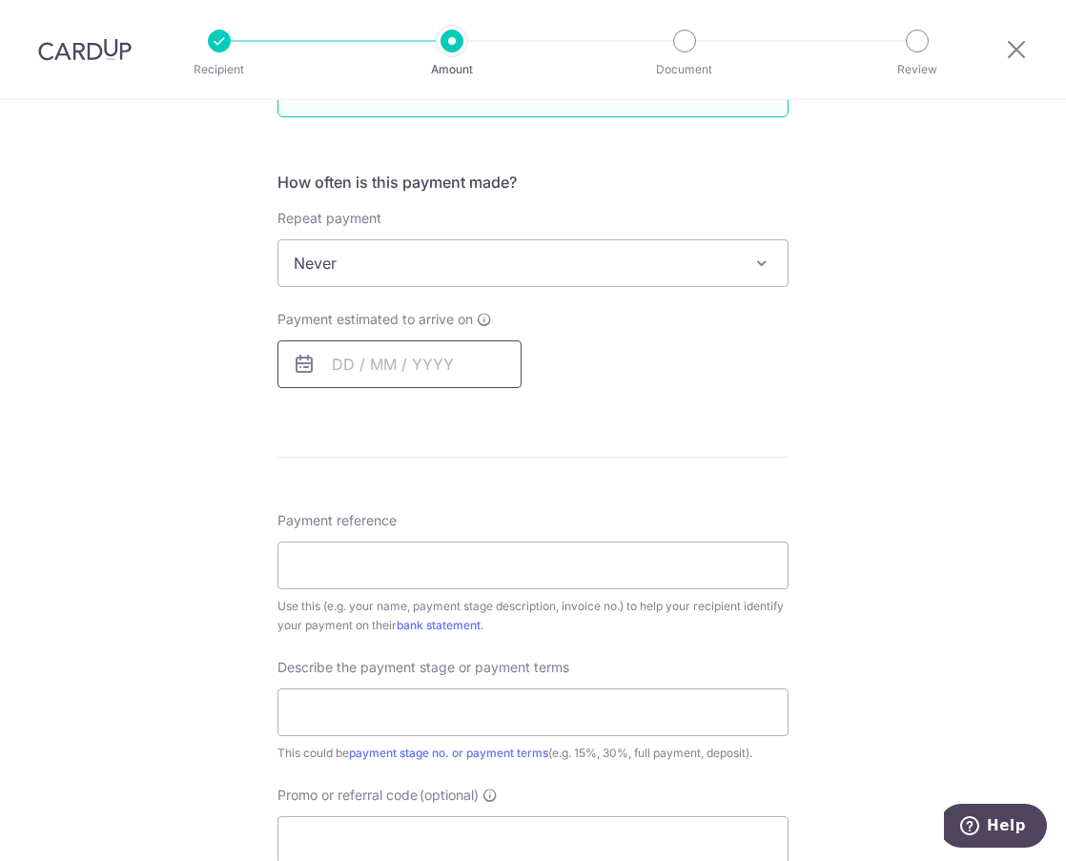
click at [384, 372] on input "text" at bounding box center [399, 364] width 244 height 48
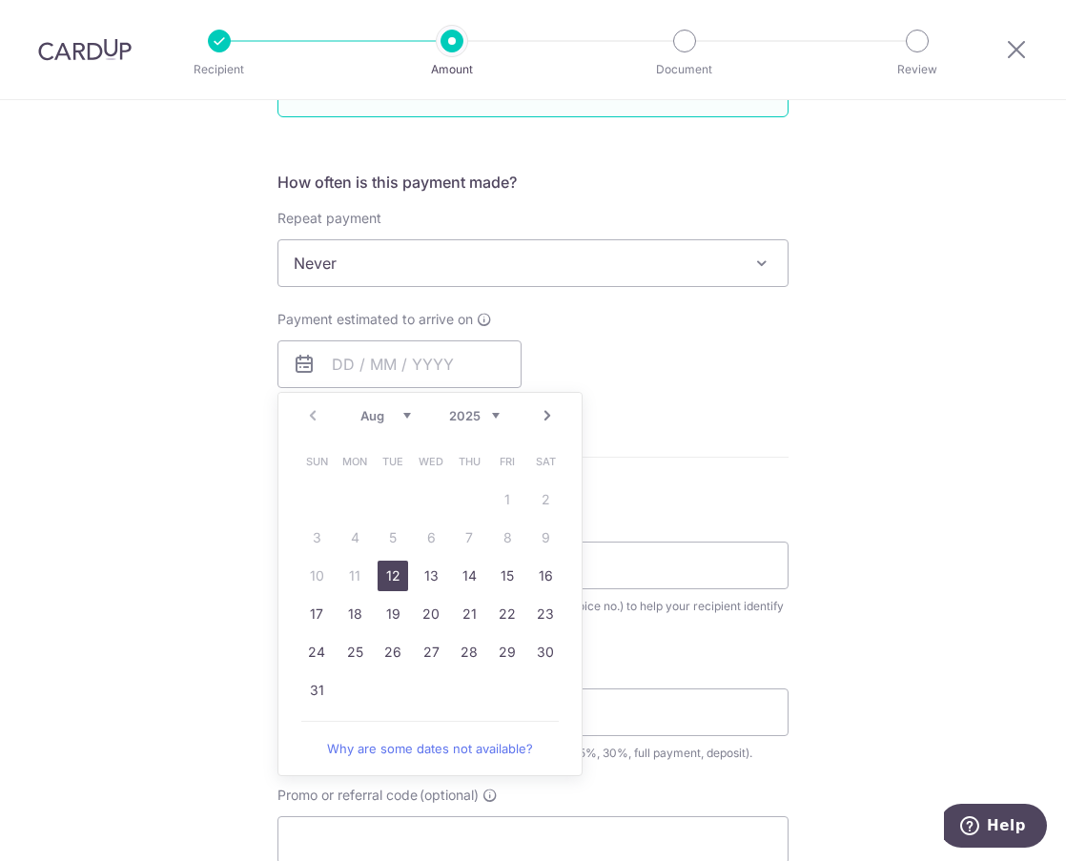
click at [383, 572] on link "12" at bounding box center [393, 576] width 31 height 31
type input "12/08/2025"
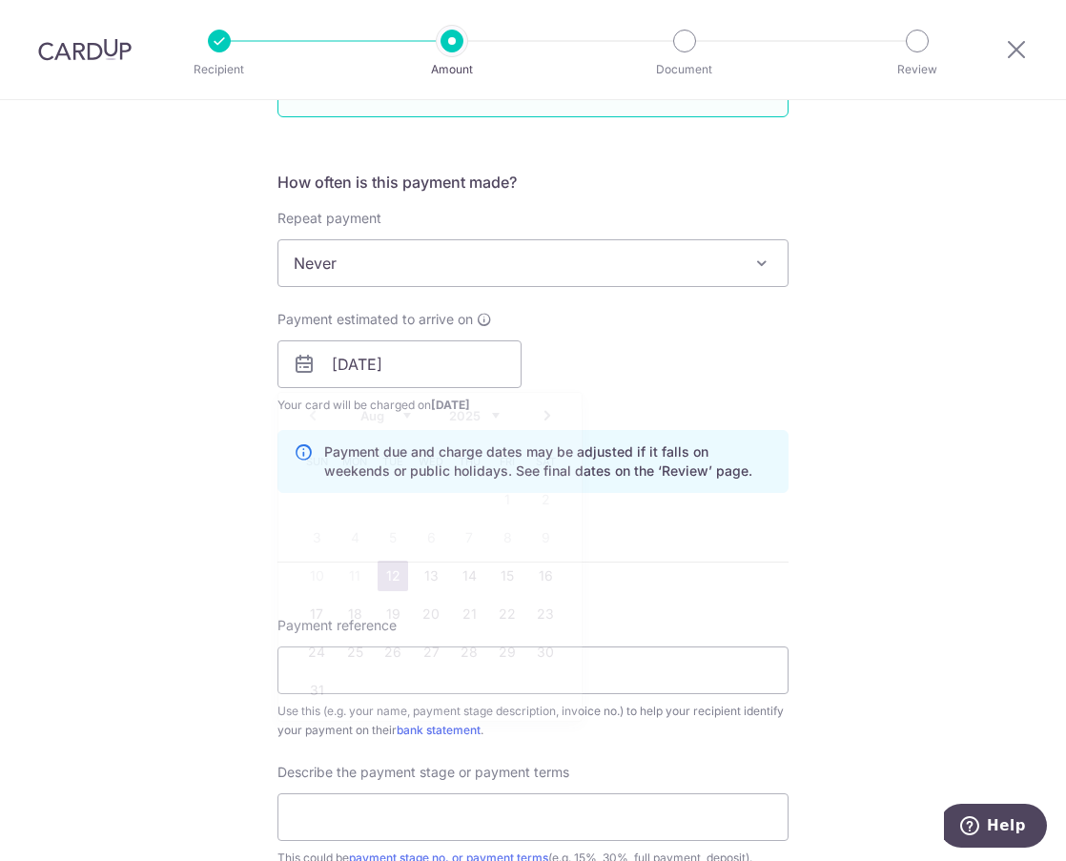
click at [751, 409] on div "Payment estimated to arrive on 12/08/2025 Prev Next Aug Sep Oct Nov Dec 2025 20…" at bounding box center [533, 362] width 534 height 105
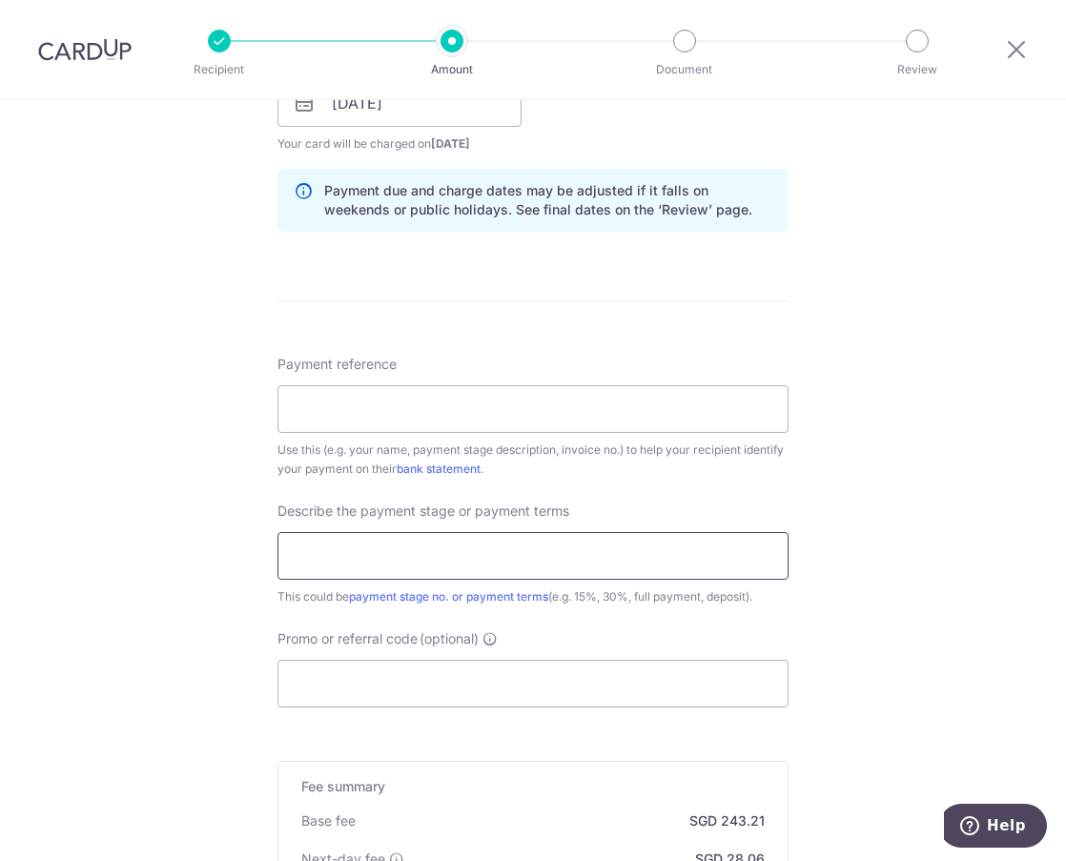
scroll to position [1049, 0]
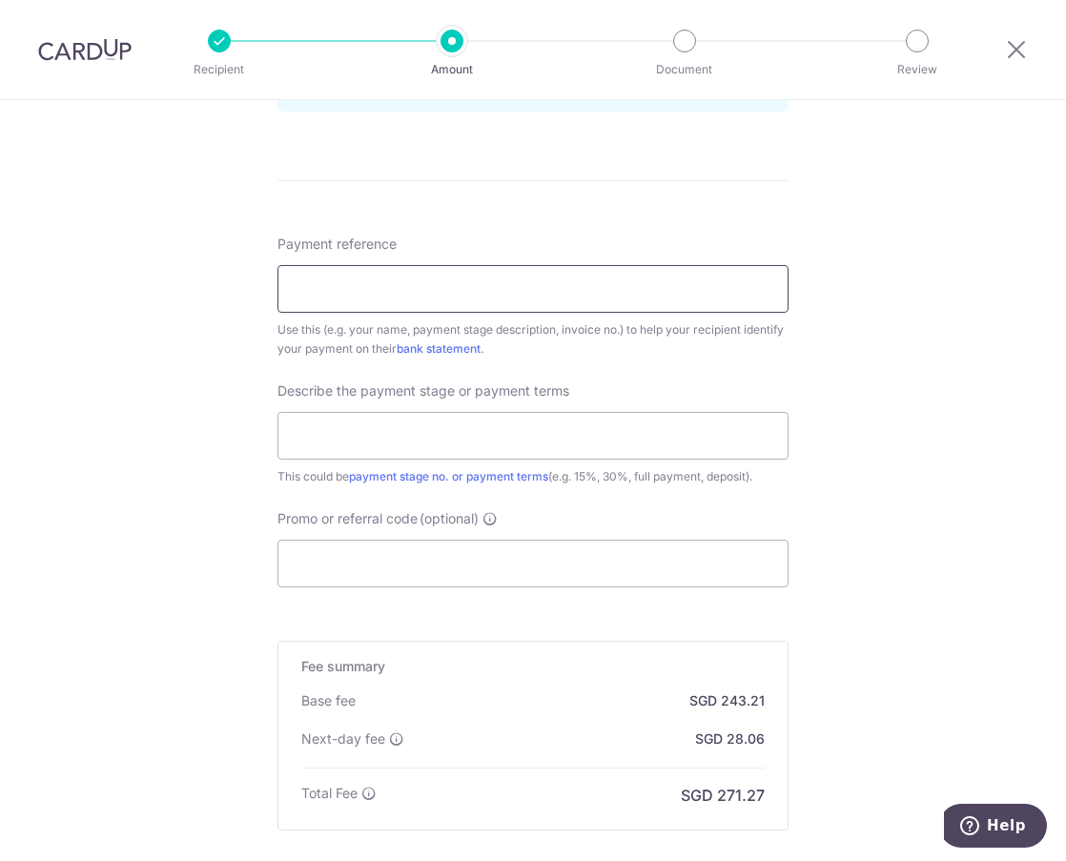
click at [401, 283] on input "Payment reference" at bounding box center [532, 289] width 511 height 48
drag, startPoint x: 853, startPoint y: 511, endPoint x: 846, endPoint y: 504, distance: 10.1
click at [853, 511] on div "Tell us more about your payment Enter payment amount SGD 9,354.12 9354.12 Recip…" at bounding box center [533, 62] width 1066 height 2023
drag, startPoint x: 60, startPoint y: 365, endPoint x: 78, endPoint y: 365, distance: 18.1
click at [60, 365] on div "Tell us more about your payment Enter payment amount SGD 9,354.12 9354.12 Recip…" at bounding box center [533, 62] width 1066 height 2023
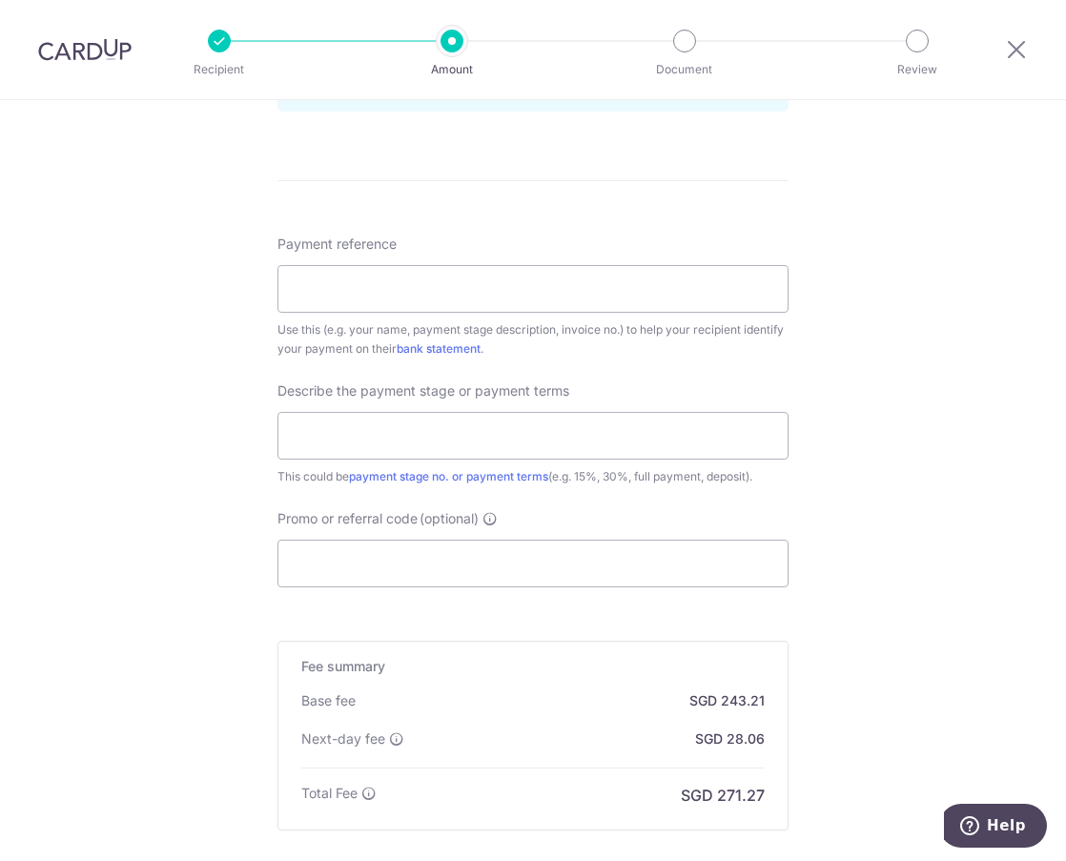
click at [79, 300] on div "Tell us more about your payment Enter payment amount SGD 9,354.12 9354.12 Recip…" at bounding box center [533, 62] width 1066 height 2023
click at [368, 274] on input "Payment reference" at bounding box center [532, 289] width 511 height 48
paste input "2504X1-01"
type input "2504X1-01"
click at [461, 424] on input "text" at bounding box center [532, 436] width 511 height 48
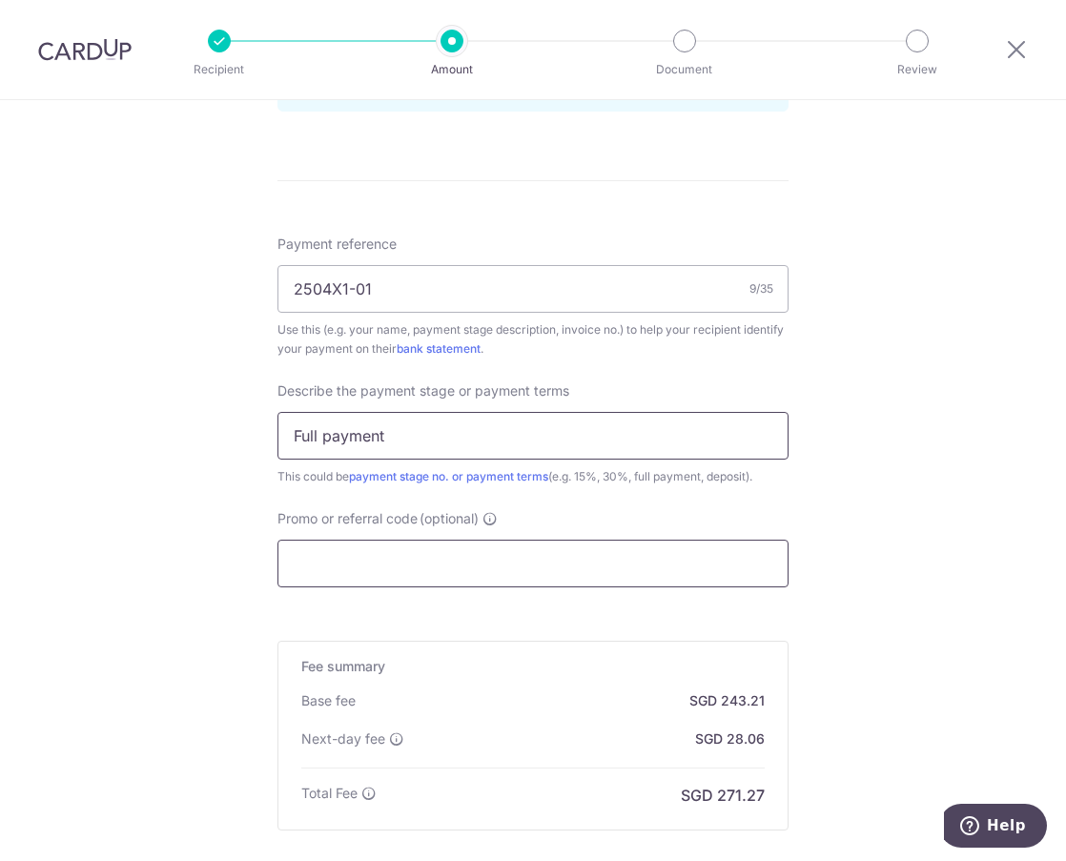
type input "Full payment"
click at [398, 572] on input "Promo or referral code (optional)" at bounding box center [532, 564] width 511 height 48
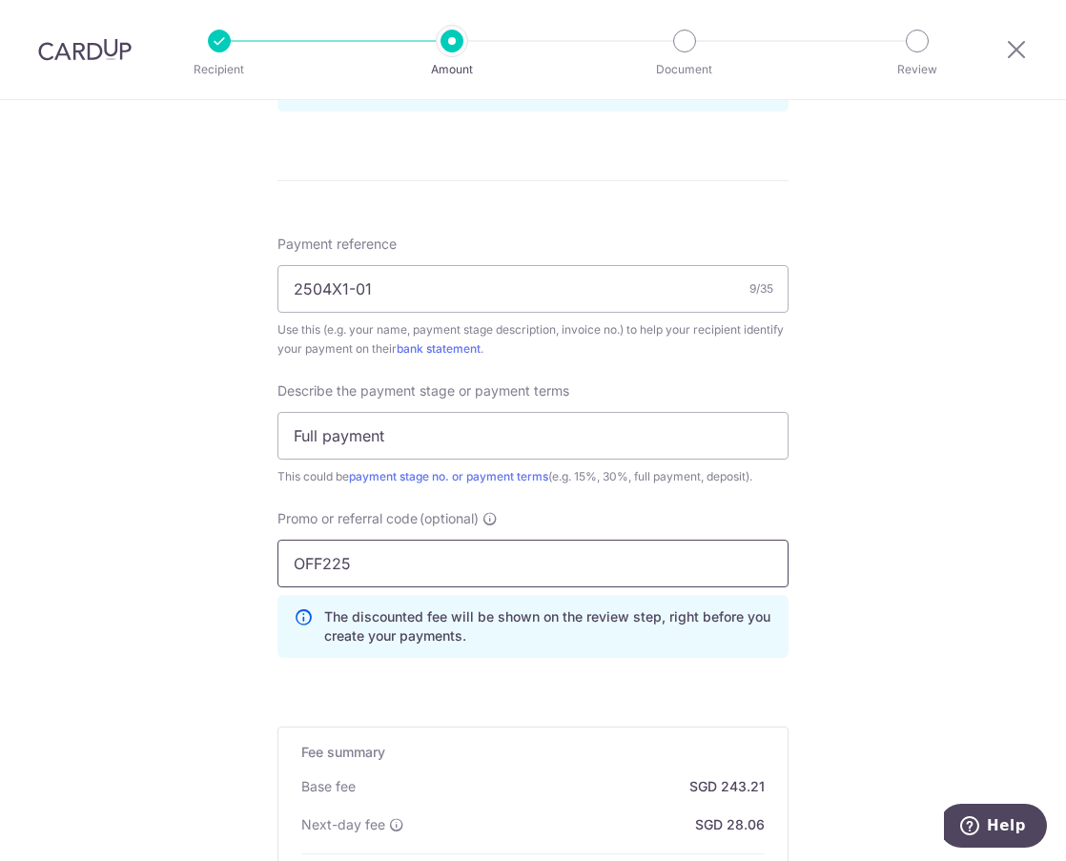
type input "OFF225"
click at [129, 570] on div "Tell us more about your payment Enter payment amount SGD 9,354.12 9354.12 Recip…" at bounding box center [533, 105] width 1066 height 2109
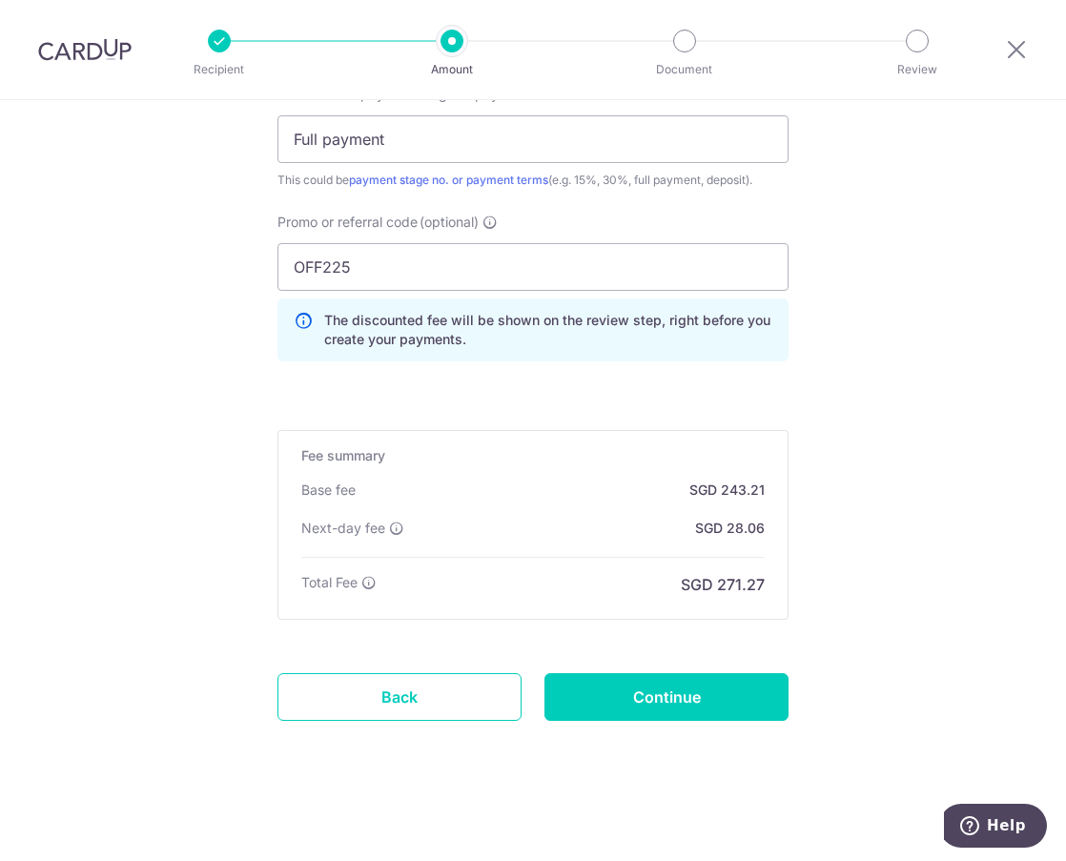
scroll to position [1348, 0]
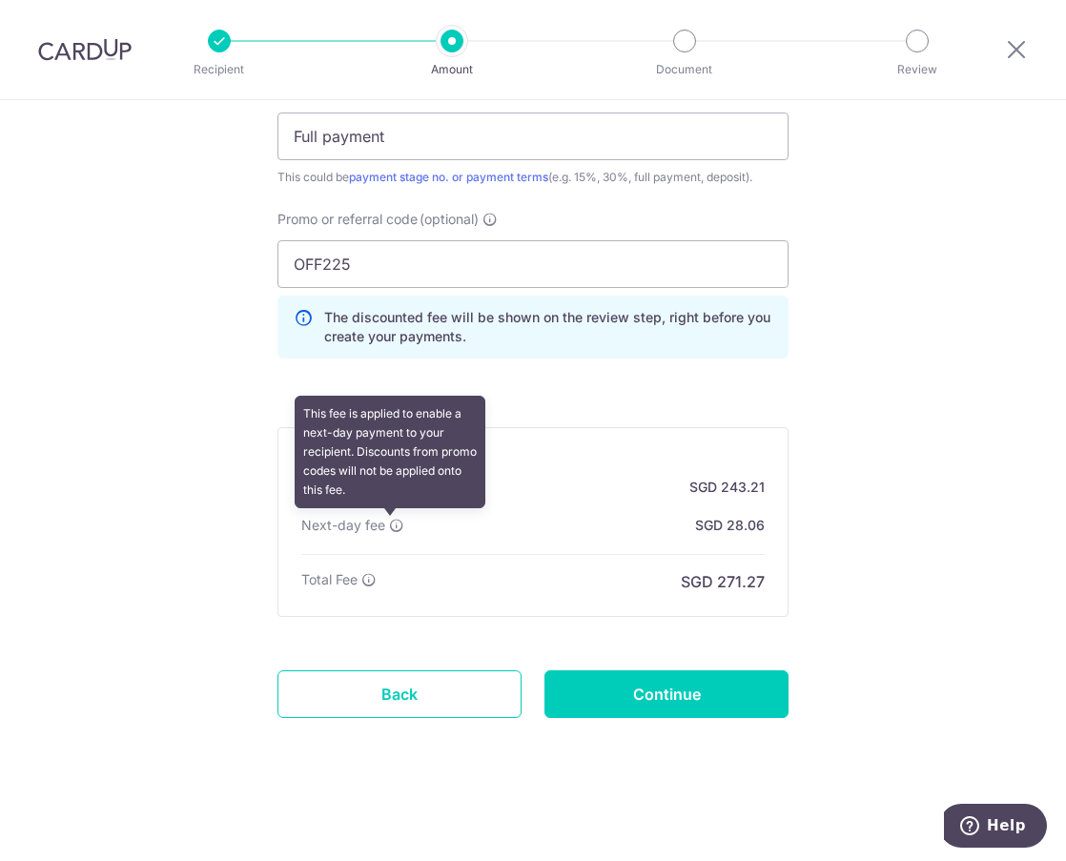
click at [390, 527] on icon at bounding box center [396, 525] width 15 height 15
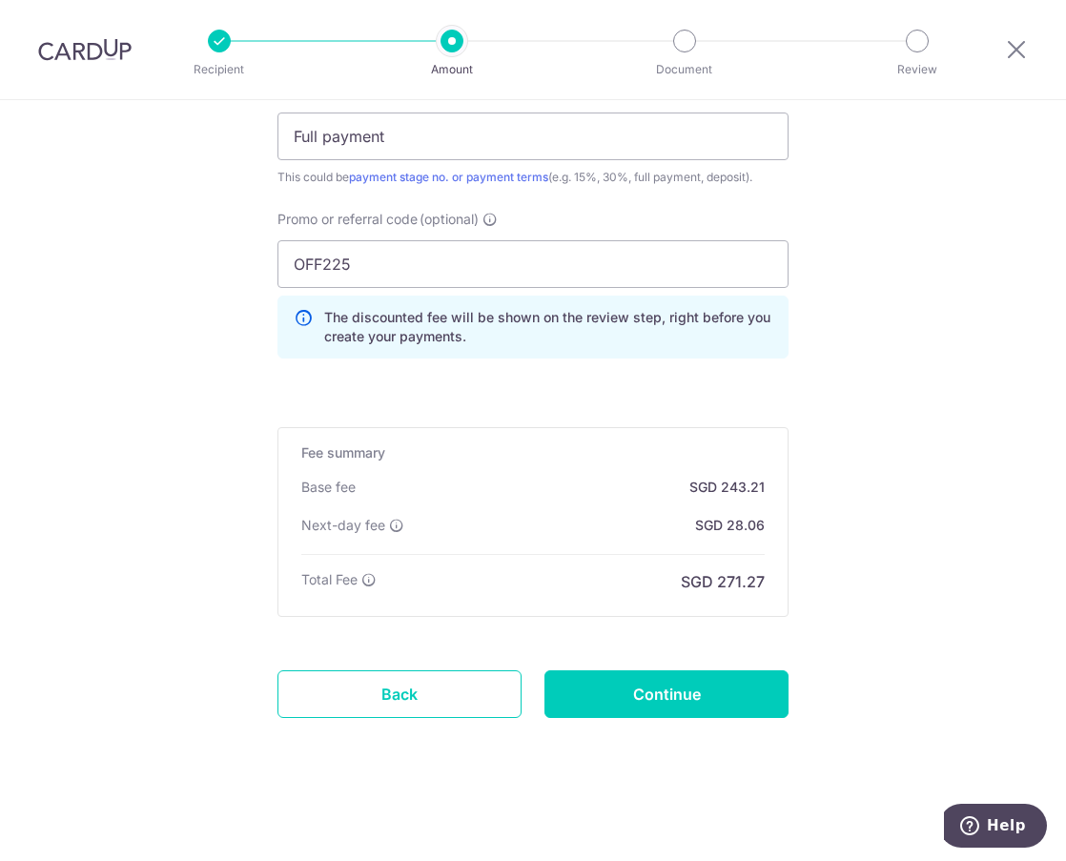
click at [743, 680] on input "Continue" at bounding box center [666, 694] width 244 height 48
type input "Create Schedule"
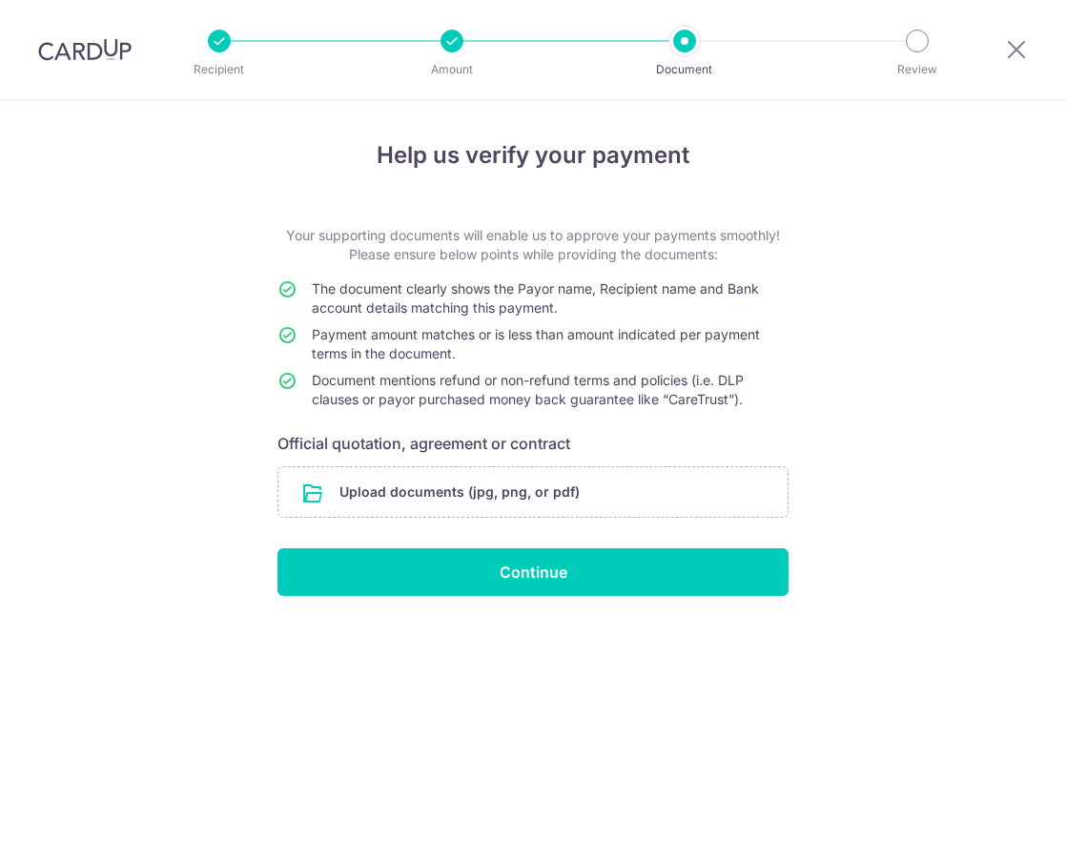
click at [48, 535] on div "Help us verify your payment Your supporting documents will enable us to approve…" at bounding box center [533, 480] width 1066 height 761
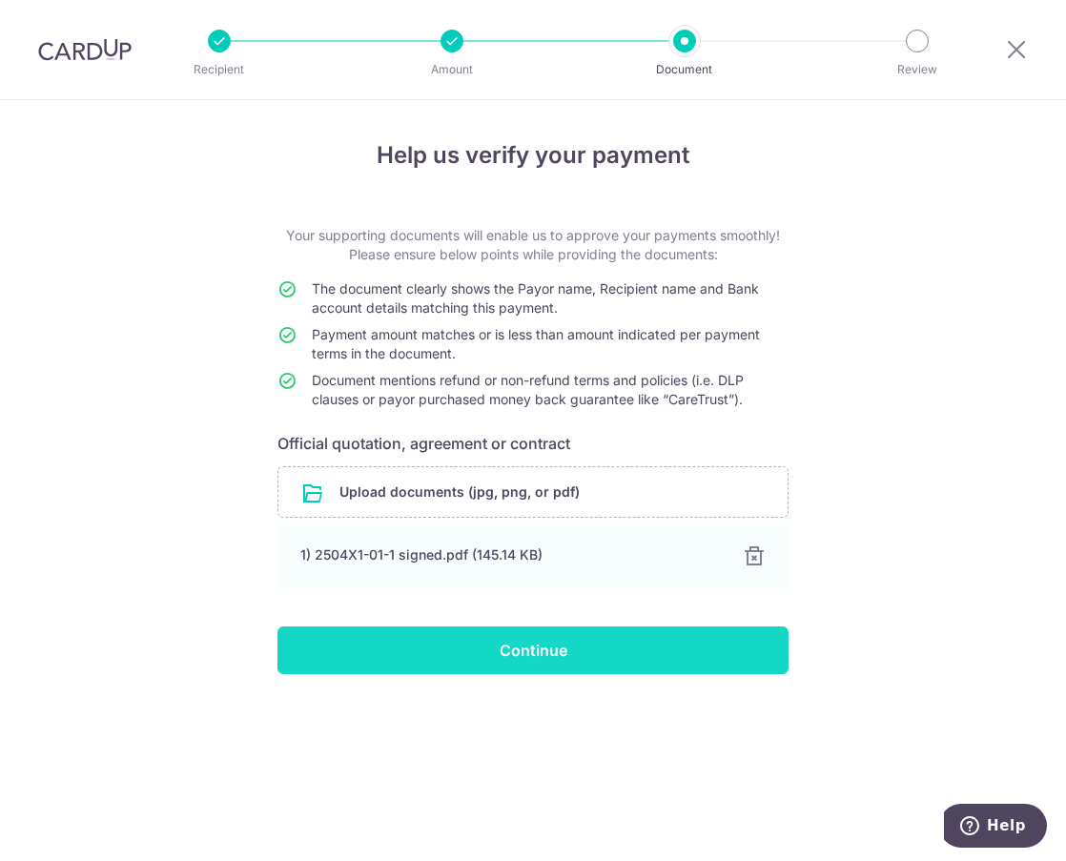
click at [536, 655] on input "Continue" at bounding box center [532, 650] width 511 height 48
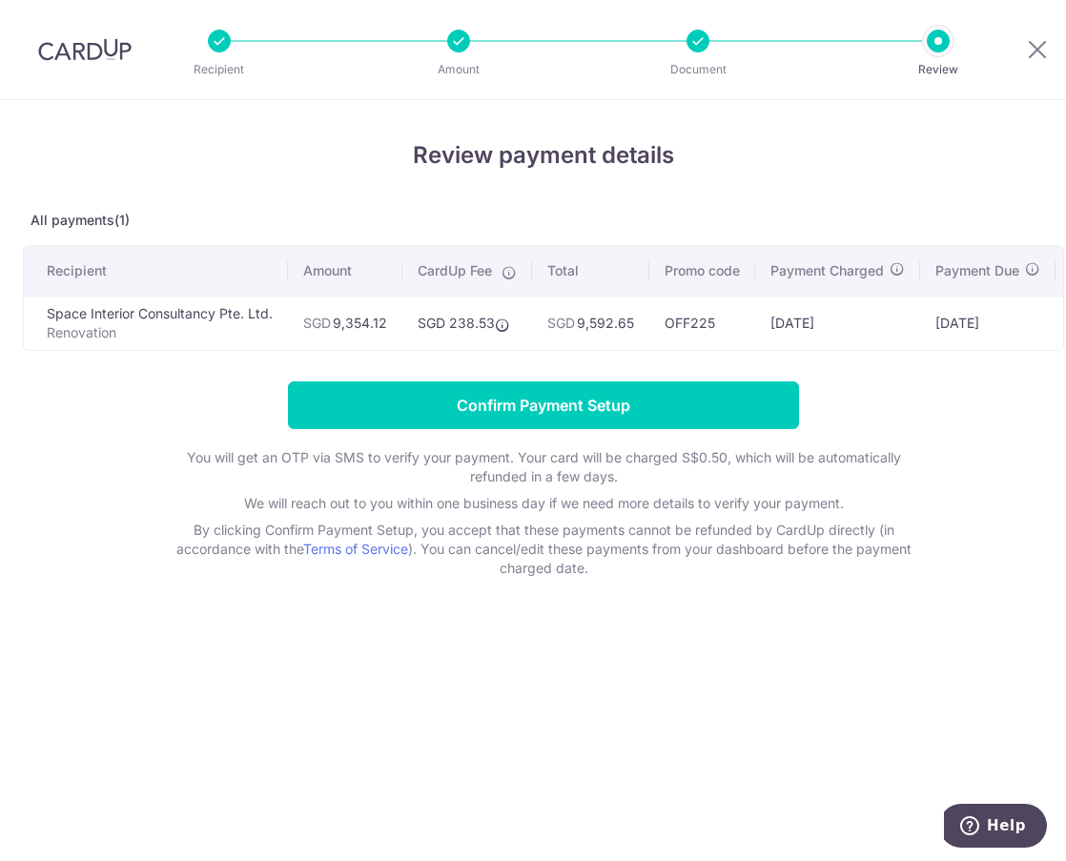
scroll to position [0, 102]
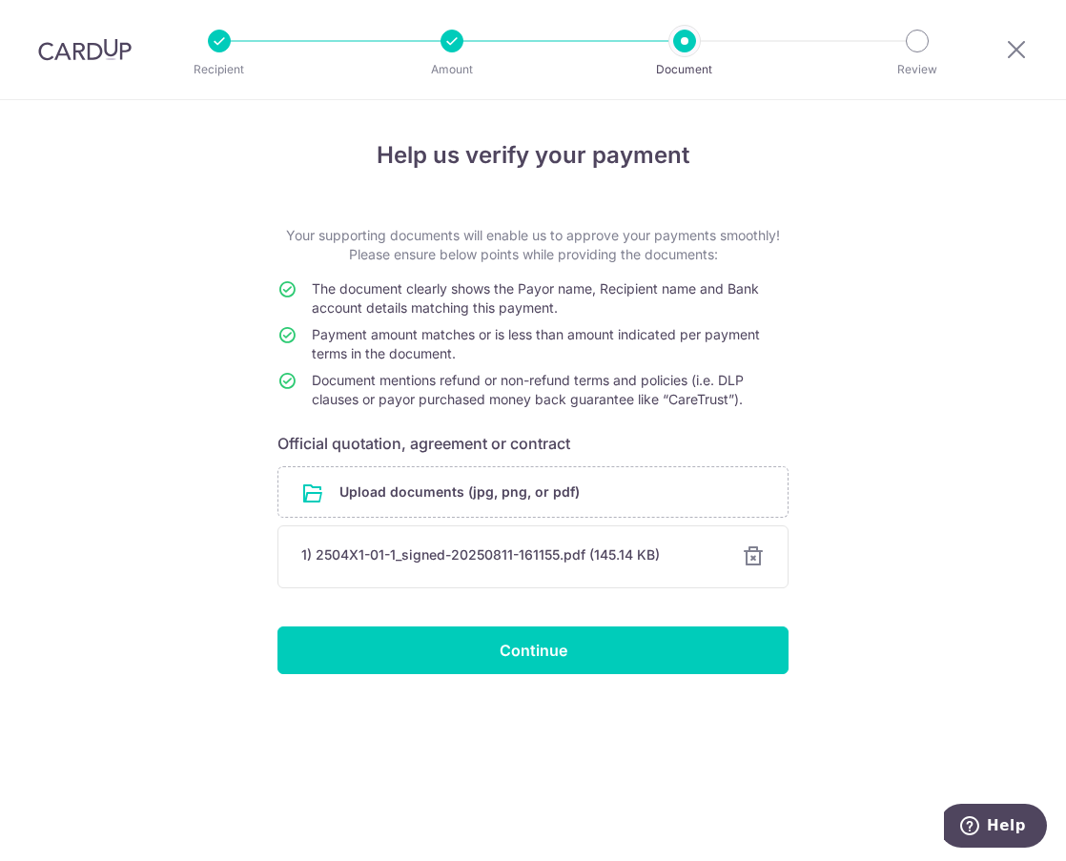
click at [757, 555] on div at bounding box center [753, 556] width 23 height 23
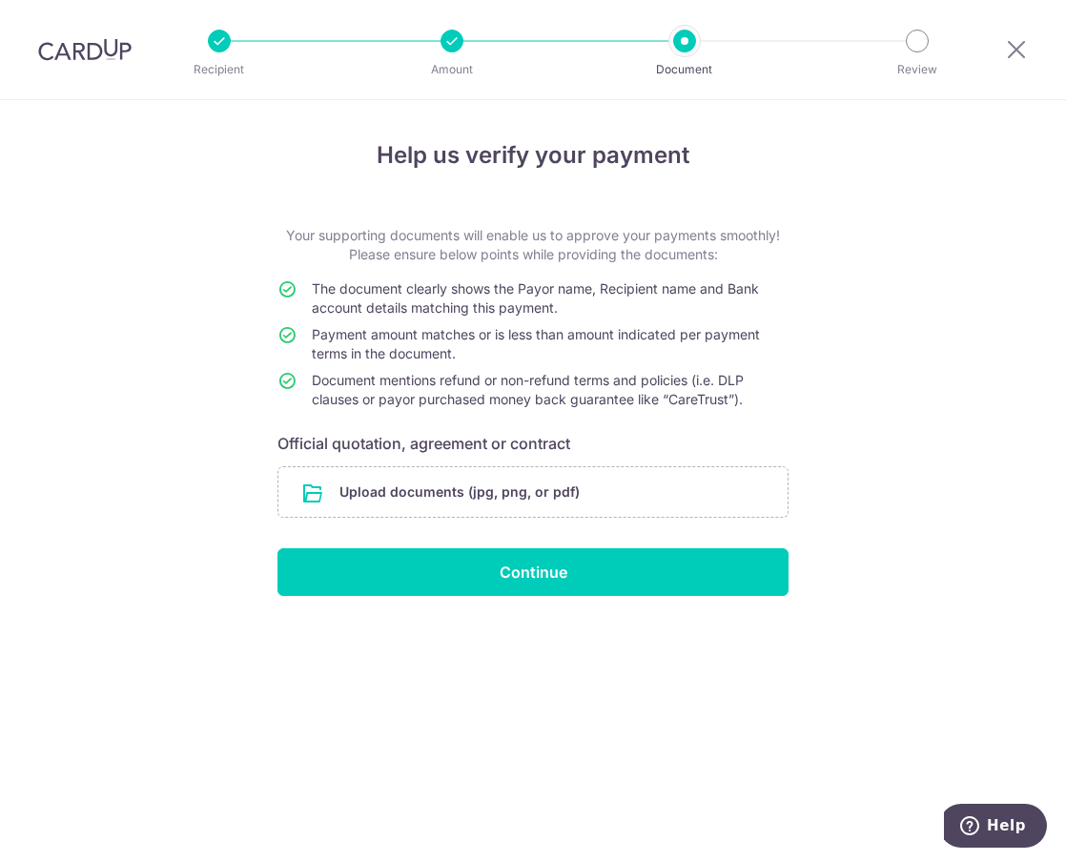
click at [4, 499] on div "Help us verify your payment Your supporting documents will enable us to approve…" at bounding box center [533, 480] width 1066 height 761
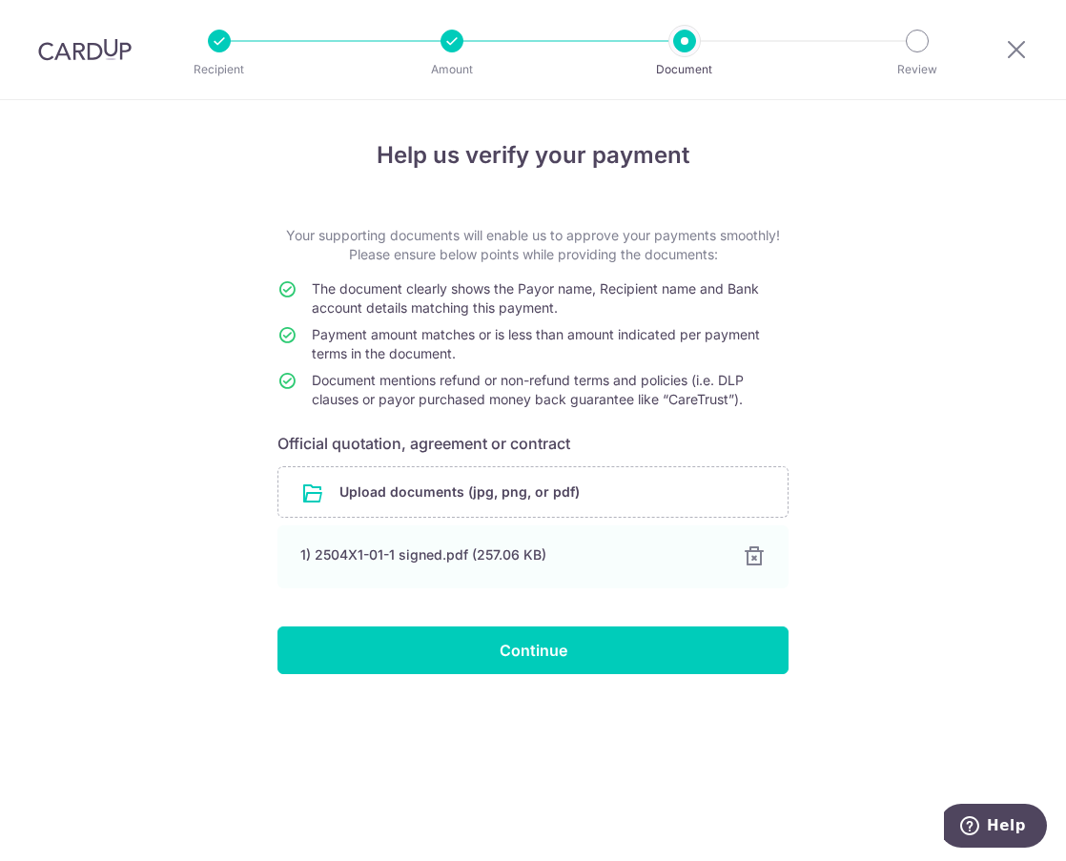
click at [147, 443] on div "Help us verify your payment Your supporting documents will enable us to approve…" at bounding box center [533, 480] width 1066 height 761
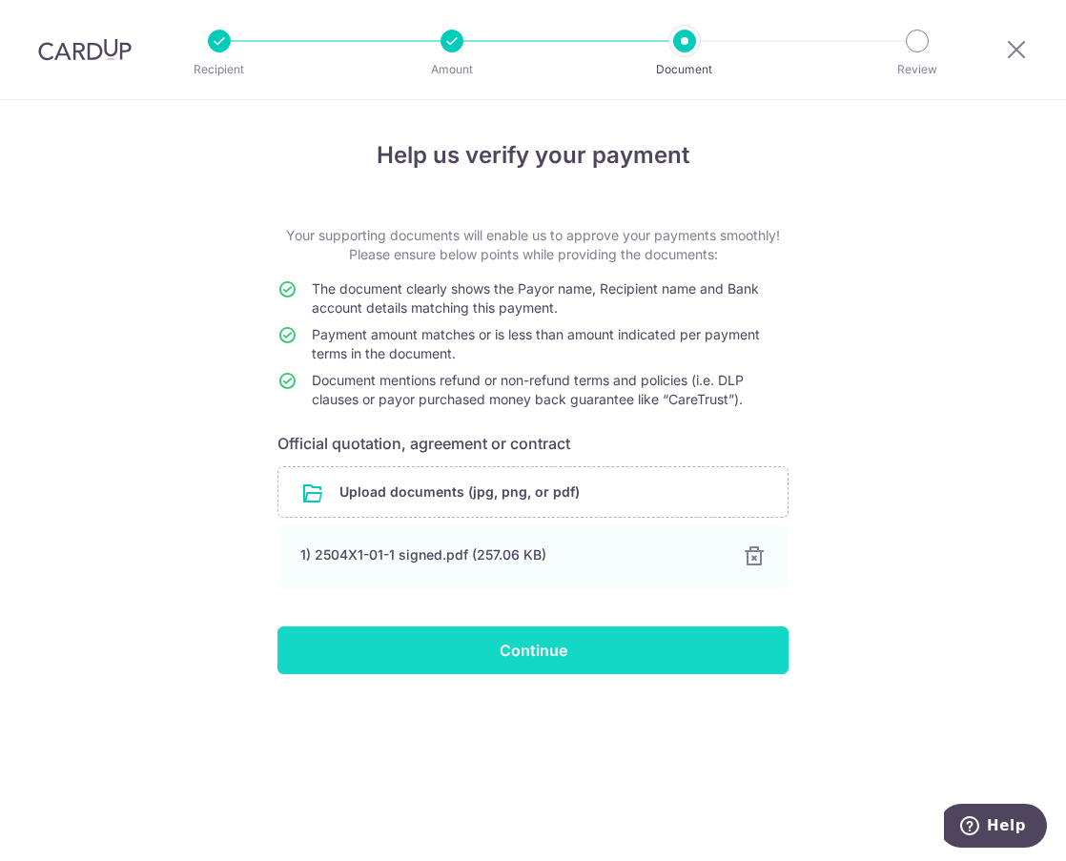
click at [655, 643] on input "Continue" at bounding box center [532, 650] width 511 height 48
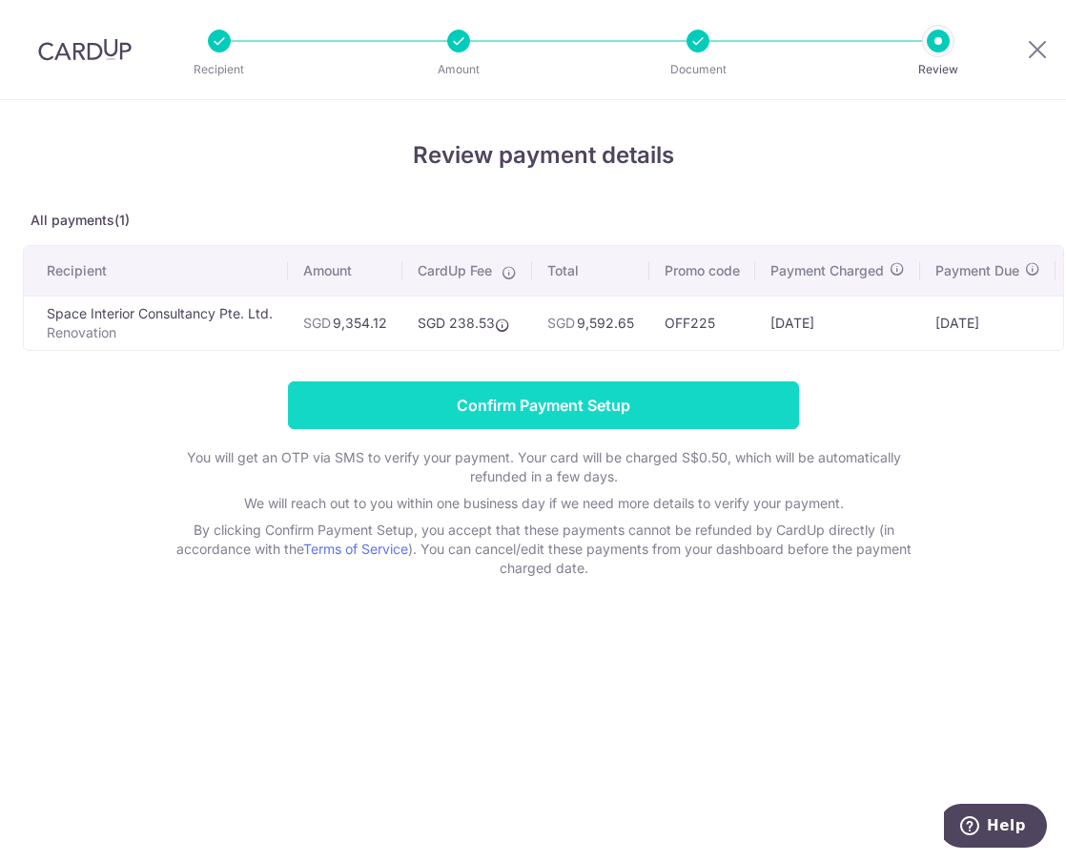
click at [528, 411] on input "Confirm Payment Setup" at bounding box center [543, 405] width 511 height 48
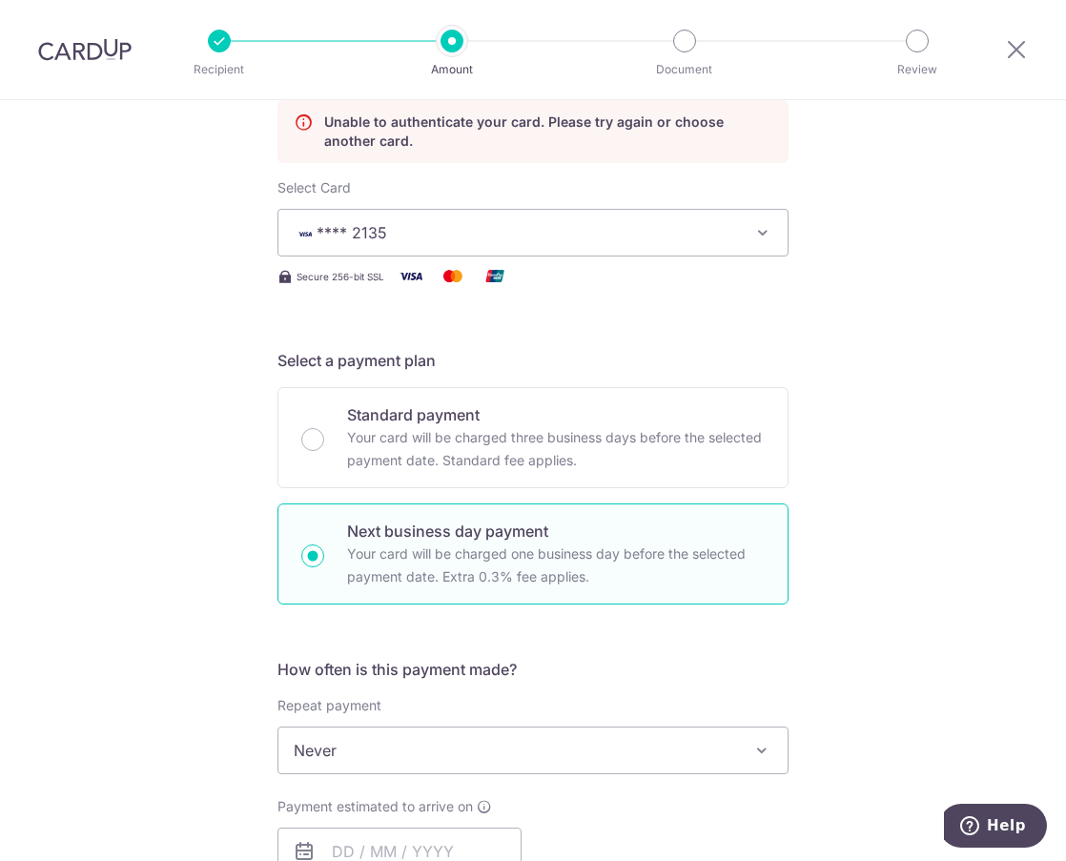
click at [625, 232] on span "**** 2135" at bounding box center [516, 232] width 444 height 23
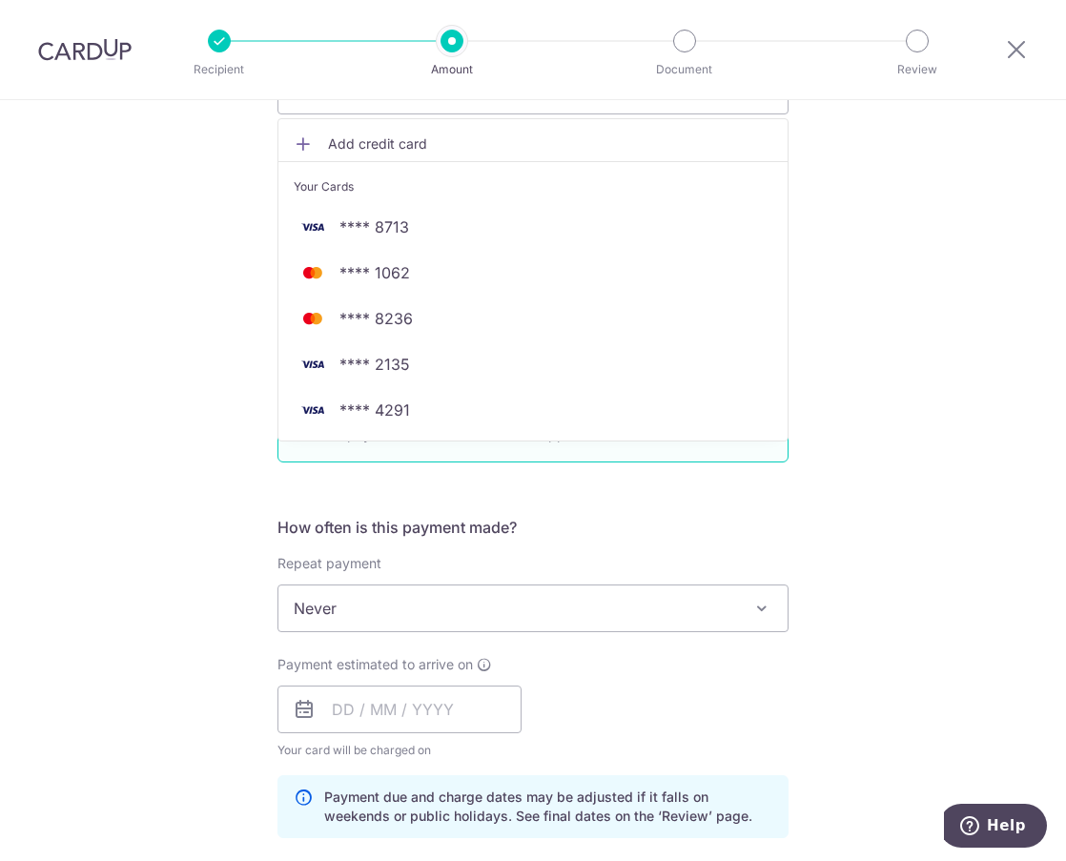
scroll to position [354, 0]
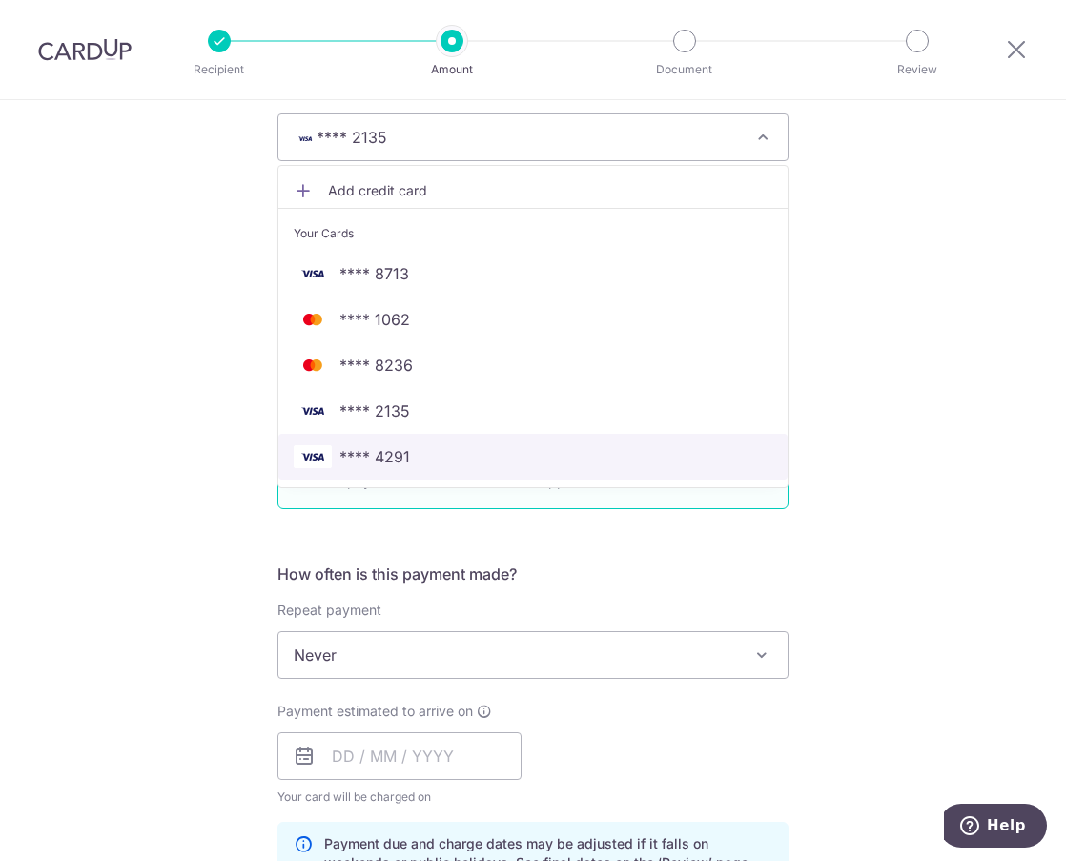
click at [410, 457] on span "**** 4291" at bounding box center [533, 456] width 479 height 23
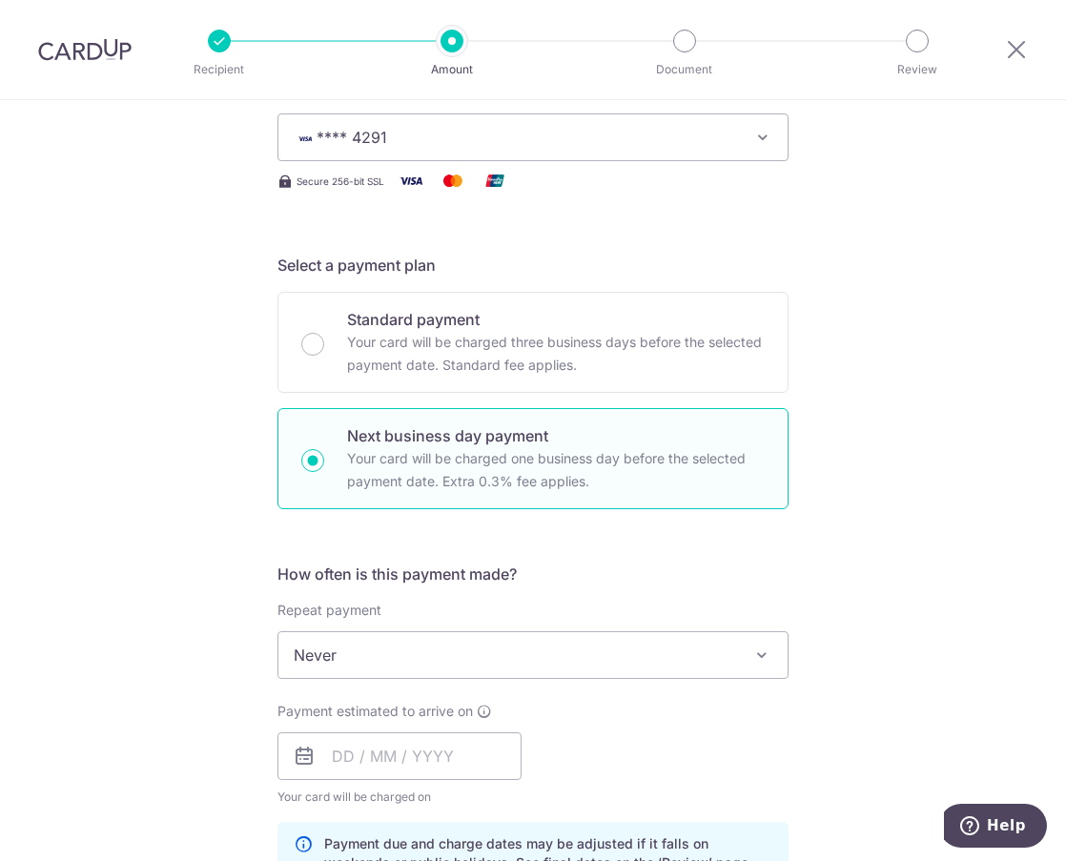
click at [871, 388] on div "Tell us more about your payment Enter payment amount SGD 9,354.12 9354.12 Unabl…" at bounding box center [533, 839] width 1066 height 2187
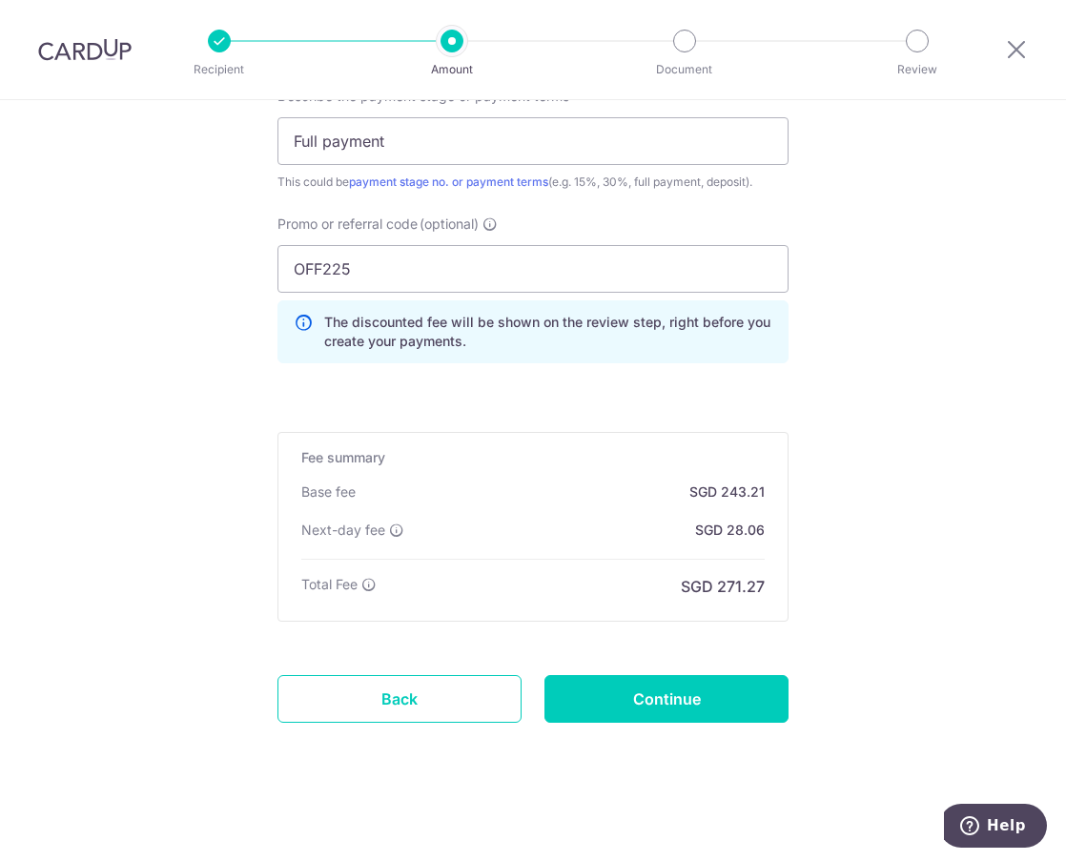
scroll to position [1426, 0]
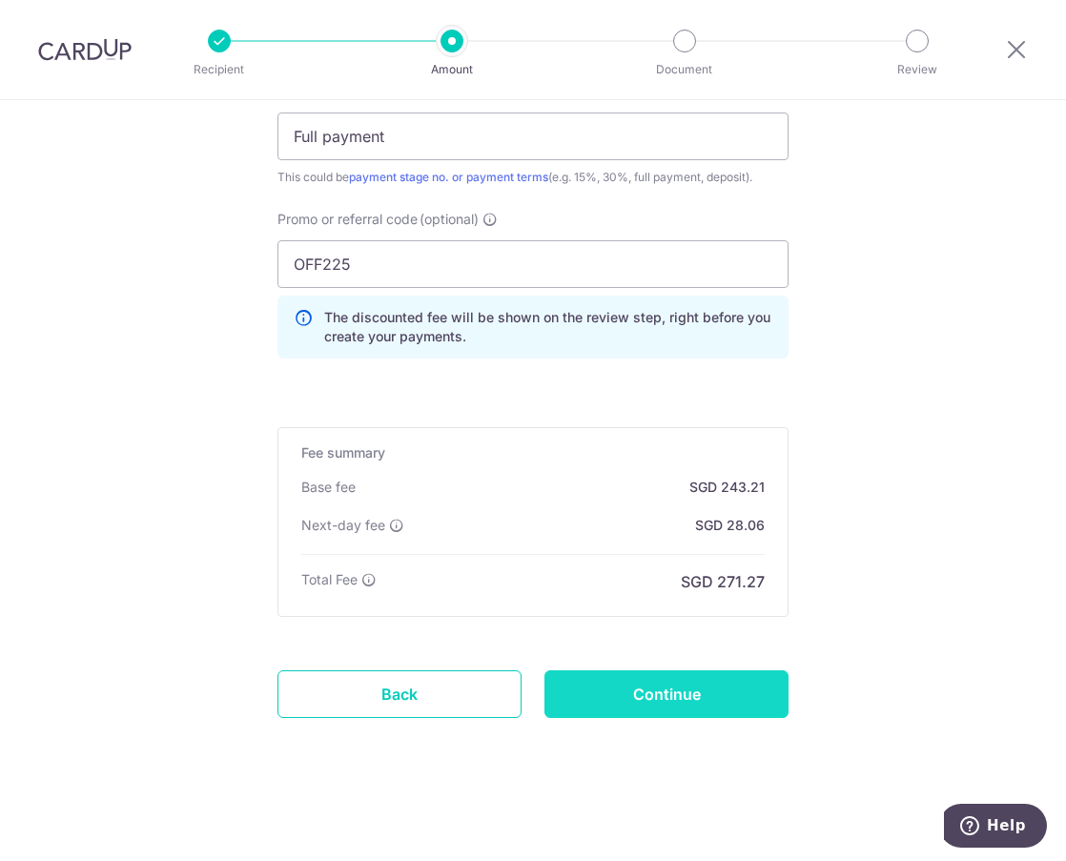
click at [638, 695] on input "Continue" at bounding box center [666, 694] width 244 height 48
type input "Update Schedule"
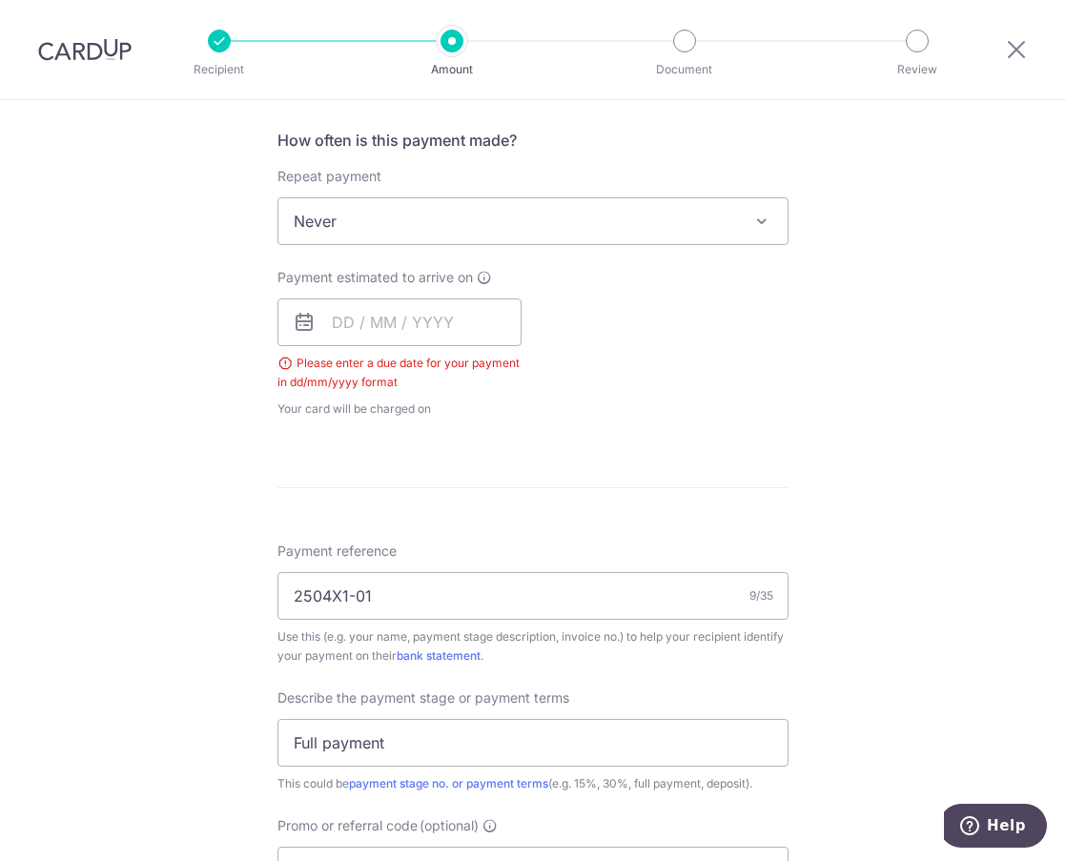
scroll to position [582, 0]
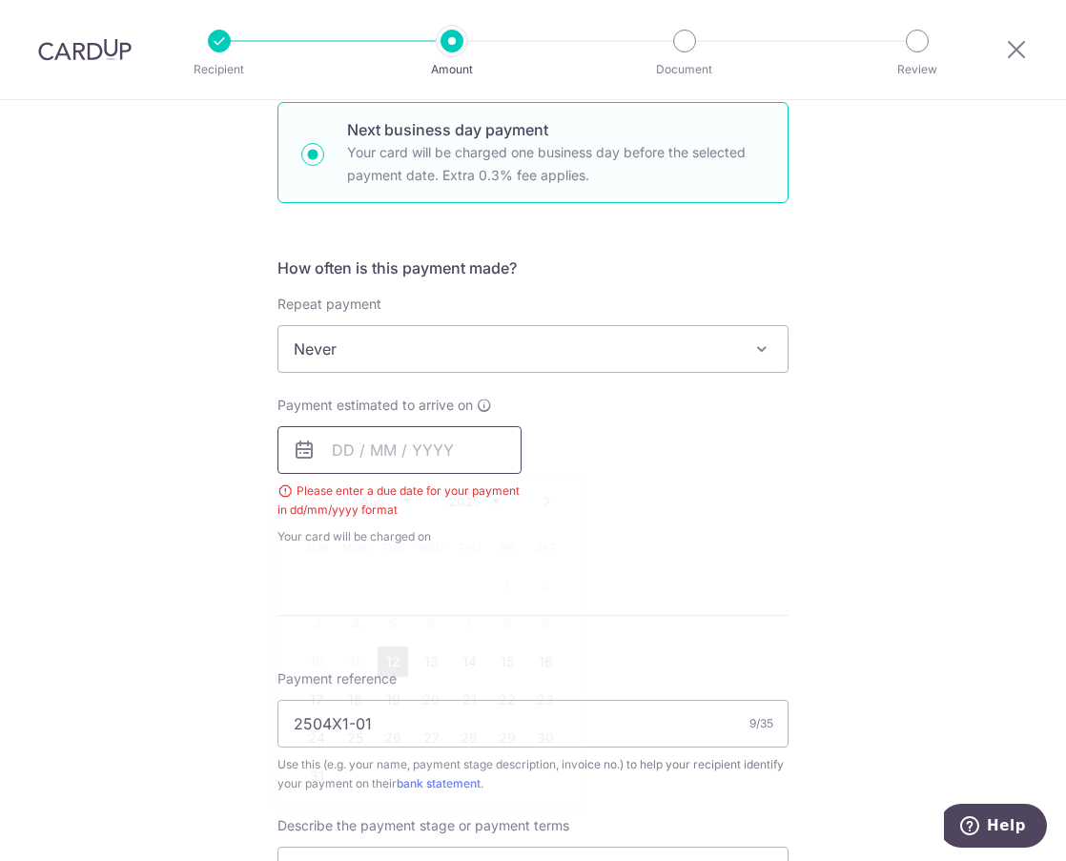
click at [369, 460] on input "text" at bounding box center [399, 450] width 244 height 48
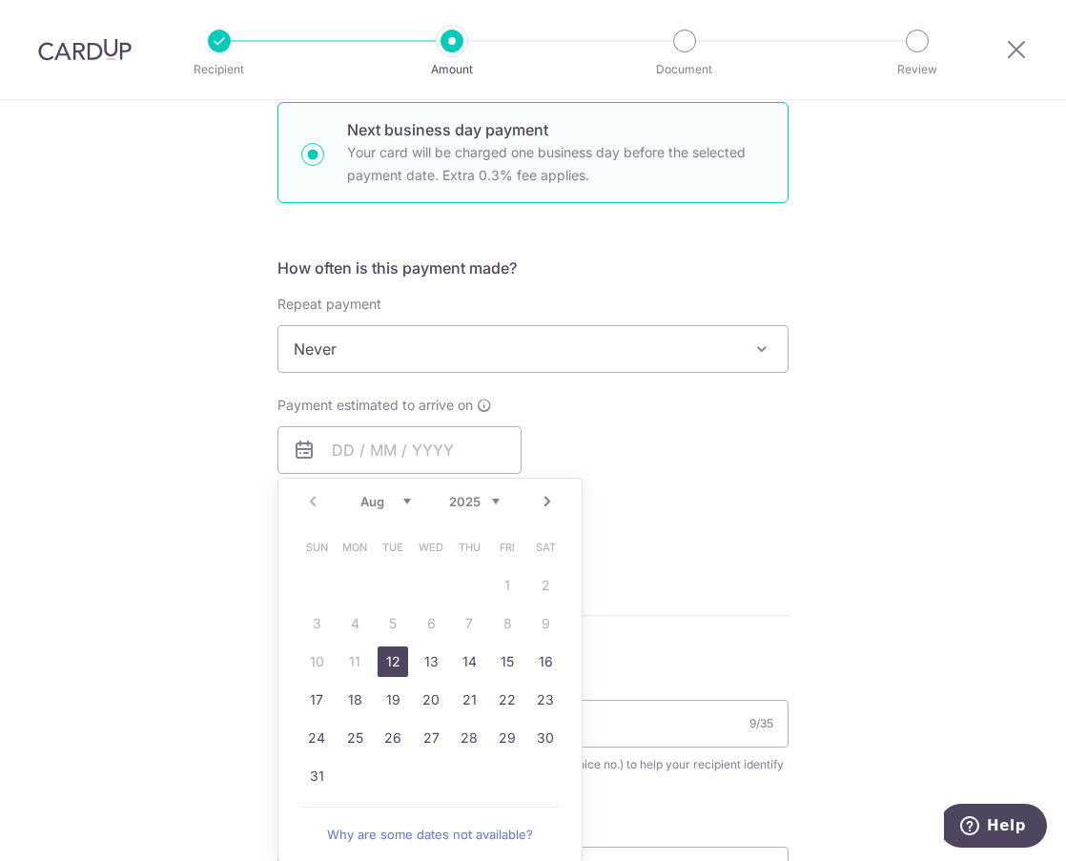
click at [391, 663] on link "12" at bounding box center [393, 661] width 31 height 31
type input "12/08/2025"
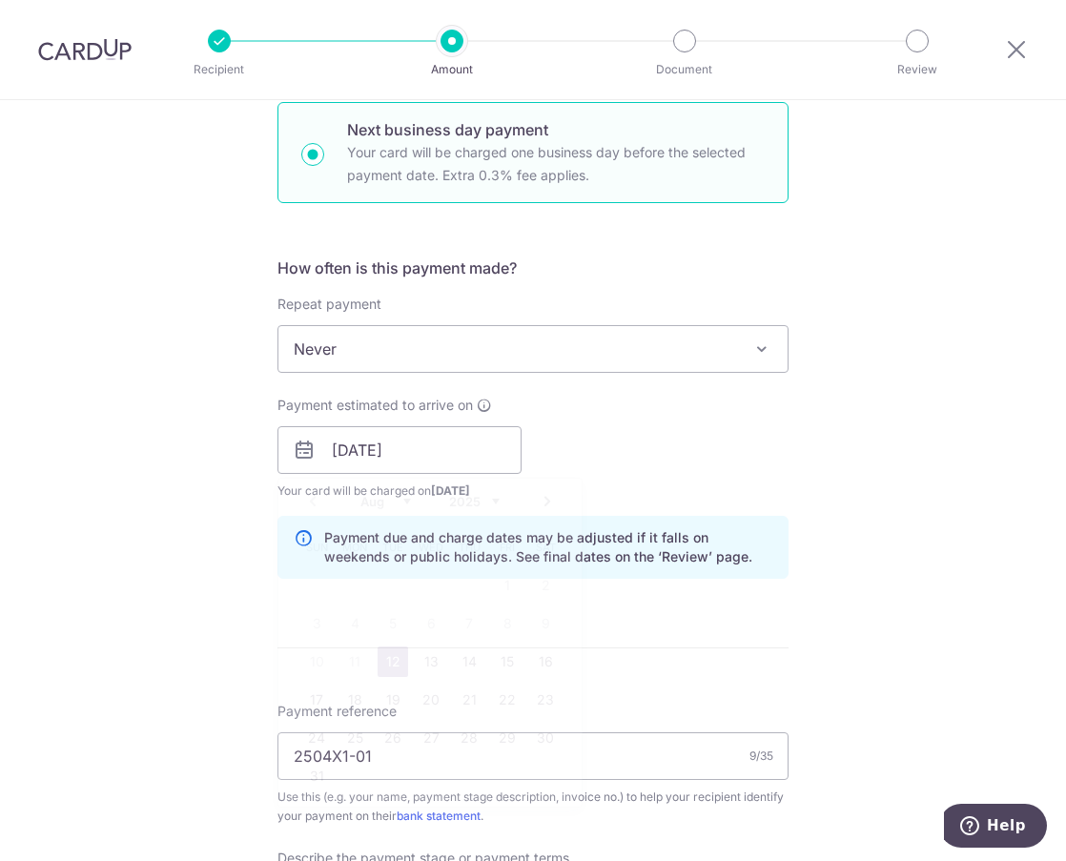
click at [767, 522] on div "Payment due and charge dates may be adjusted if it falls on weekends or public …" at bounding box center [532, 547] width 511 height 63
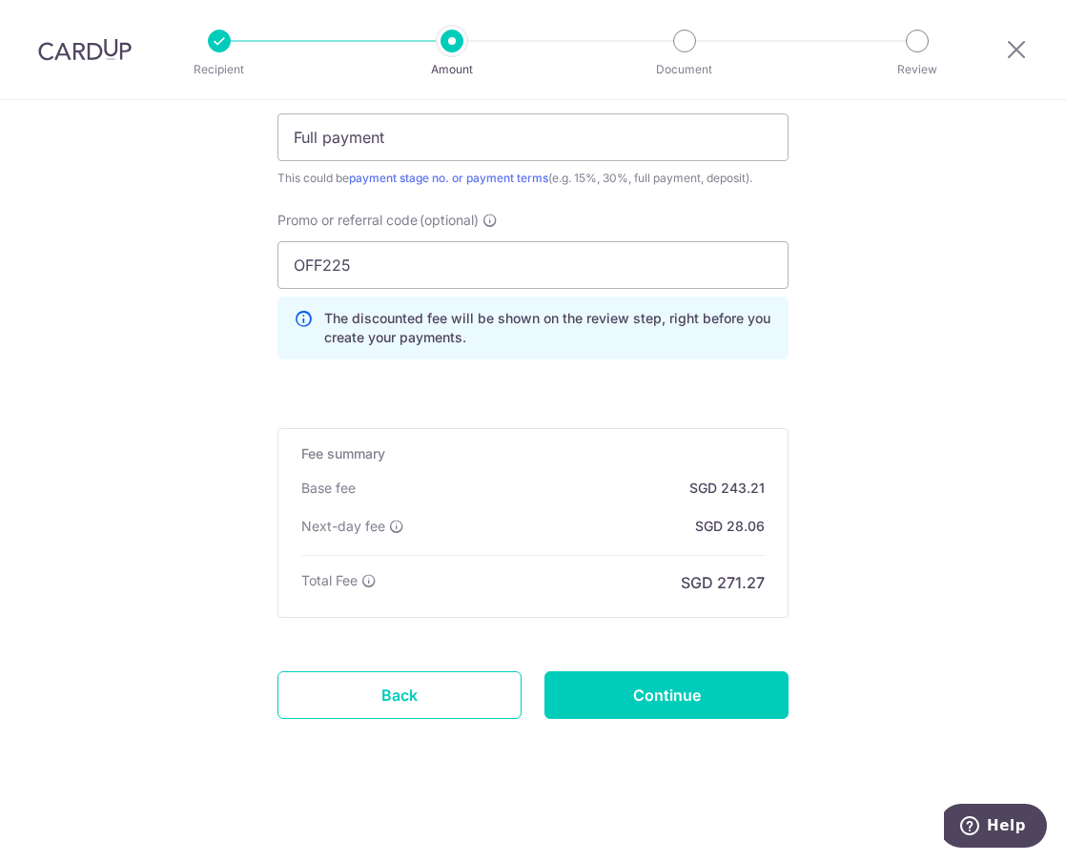
scroll to position [1348, 0]
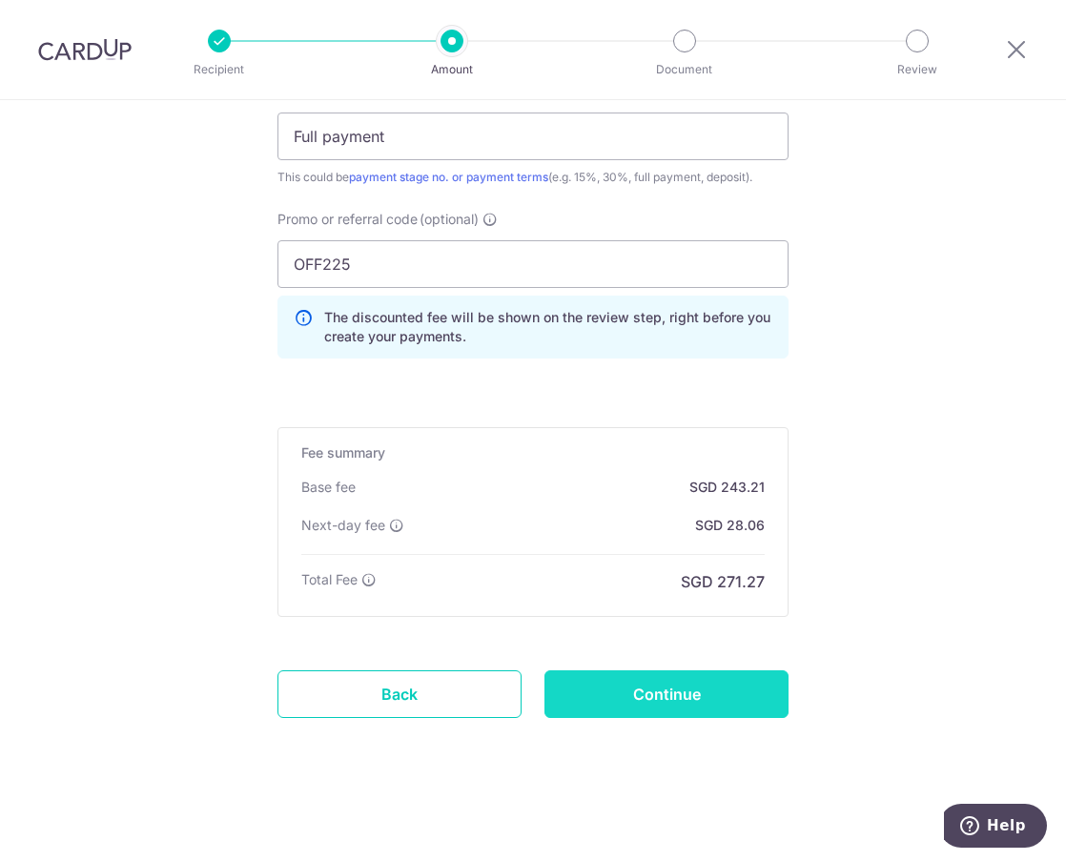
click at [699, 693] on input "Continue" at bounding box center [666, 694] width 244 height 48
type input "Update Schedule"
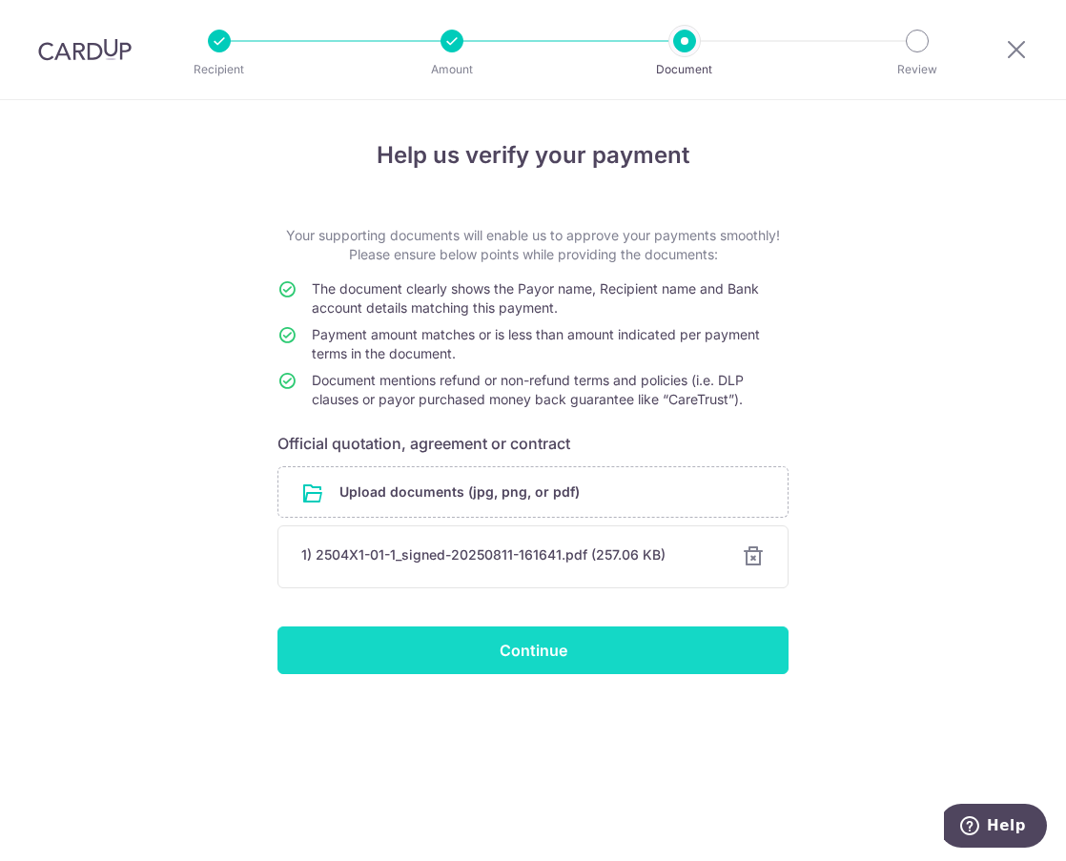
click at [719, 644] on input "Continue" at bounding box center [532, 650] width 511 height 48
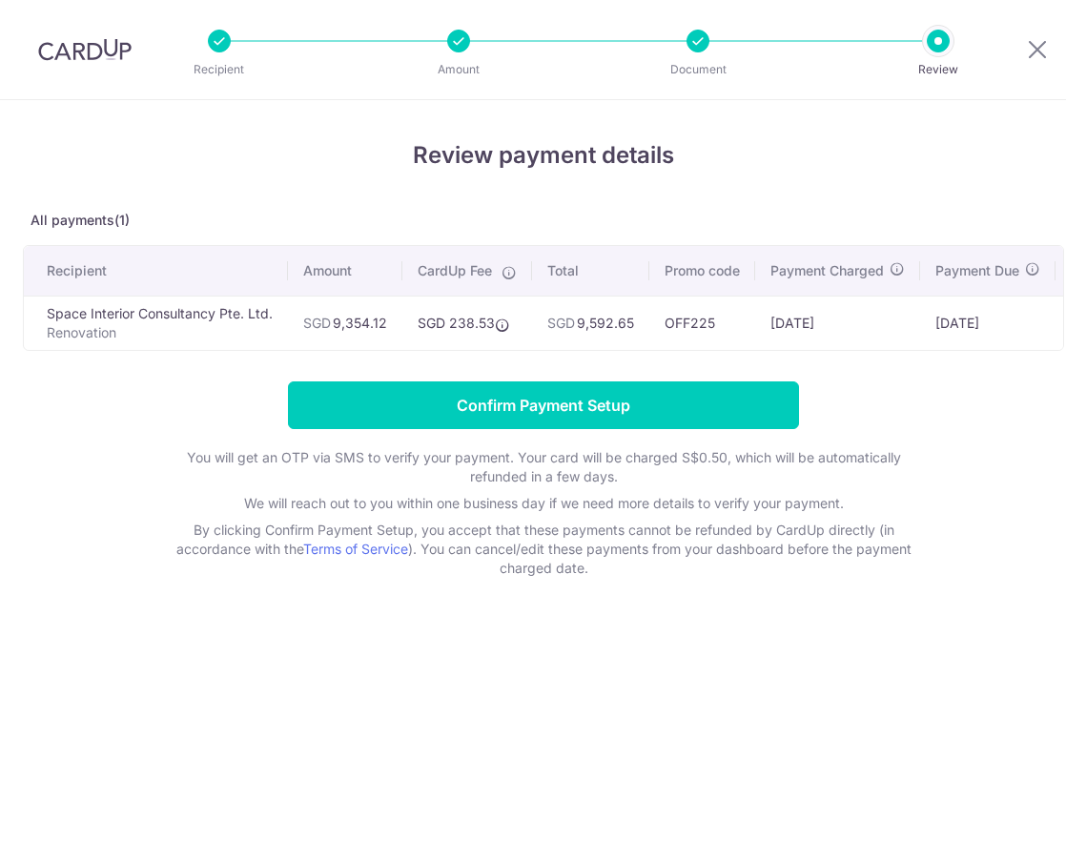
click at [136, 436] on form "Confirm Payment Setup You will get an OTP via SMS to verify your payment. Your …" at bounding box center [543, 479] width 1041 height 196
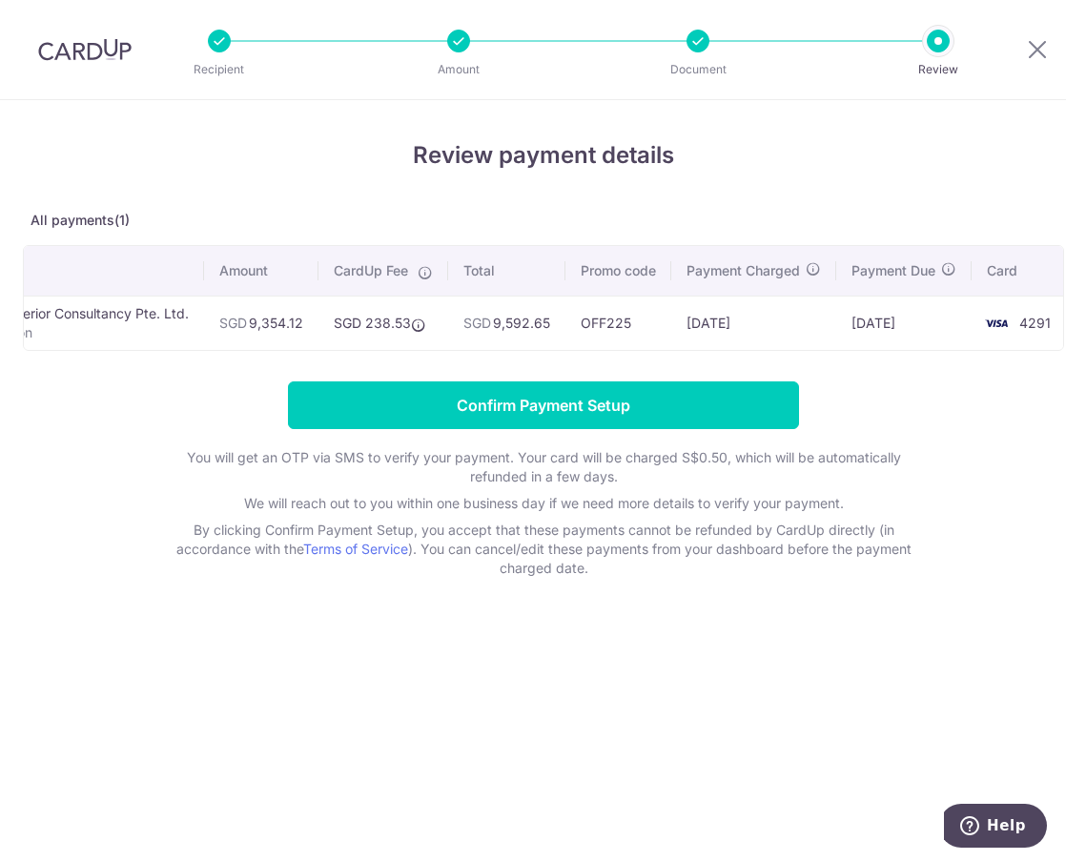
scroll to position [0, 102]
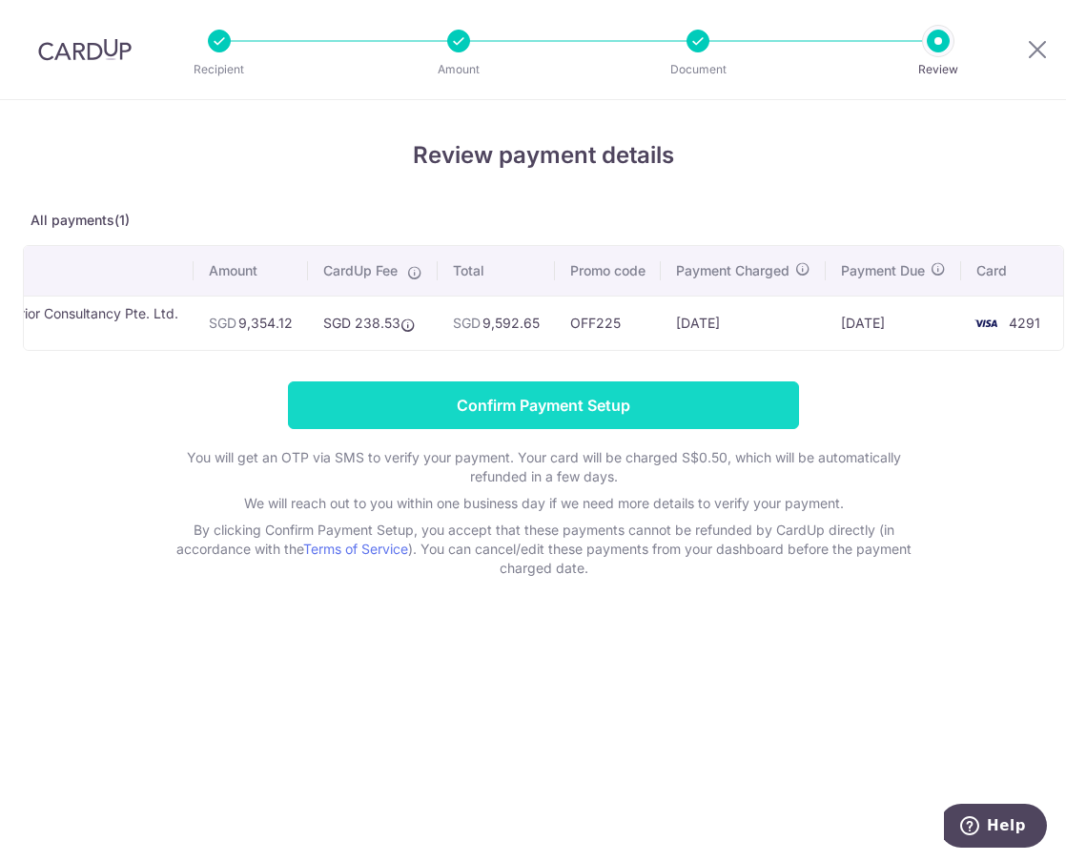
click at [634, 420] on input "Confirm Payment Setup" at bounding box center [543, 405] width 511 height 48
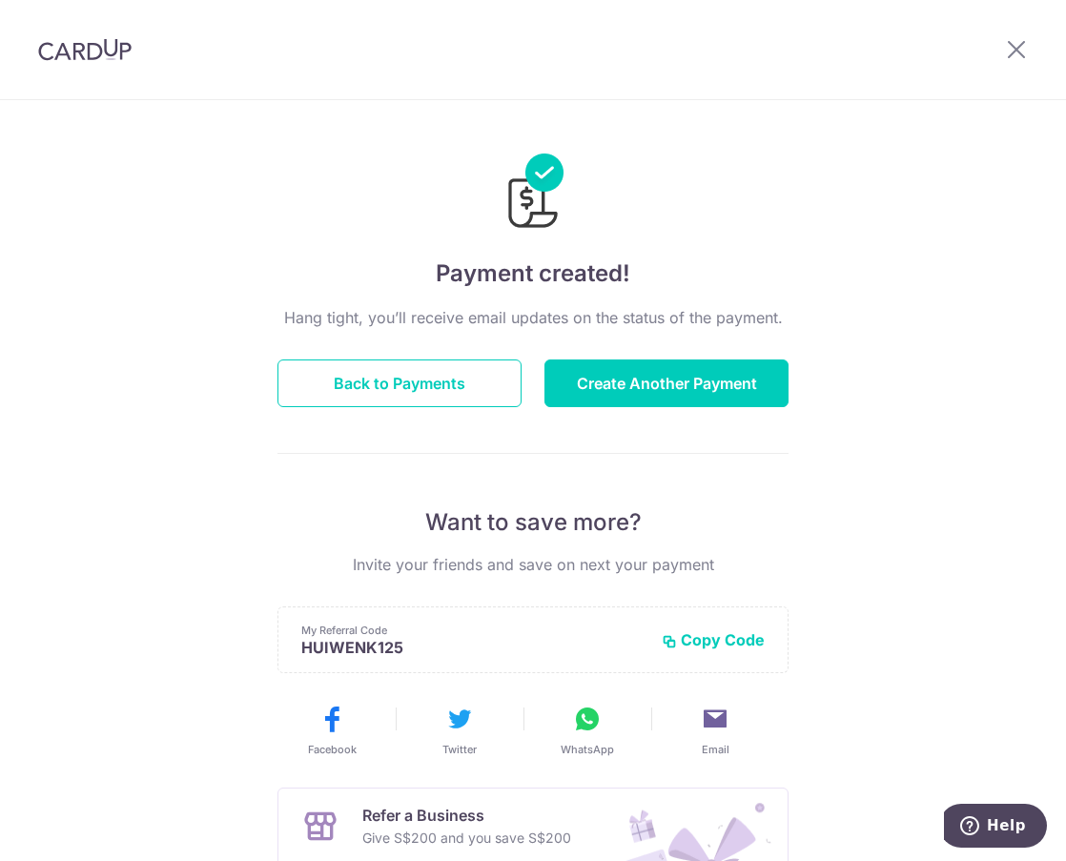
drag, startPoint x: 0, startPoint y: 0, endPoint x: 154, endPoint y: 318, distance: 353.9
click at [154, 318] on div "Payment created! Hang tight, you’ll receive email updates on the status of the …" at bounding box center [533, 609] width 1066 height 1018
